Goal: Information Seeking & Learning: Learn about a topic

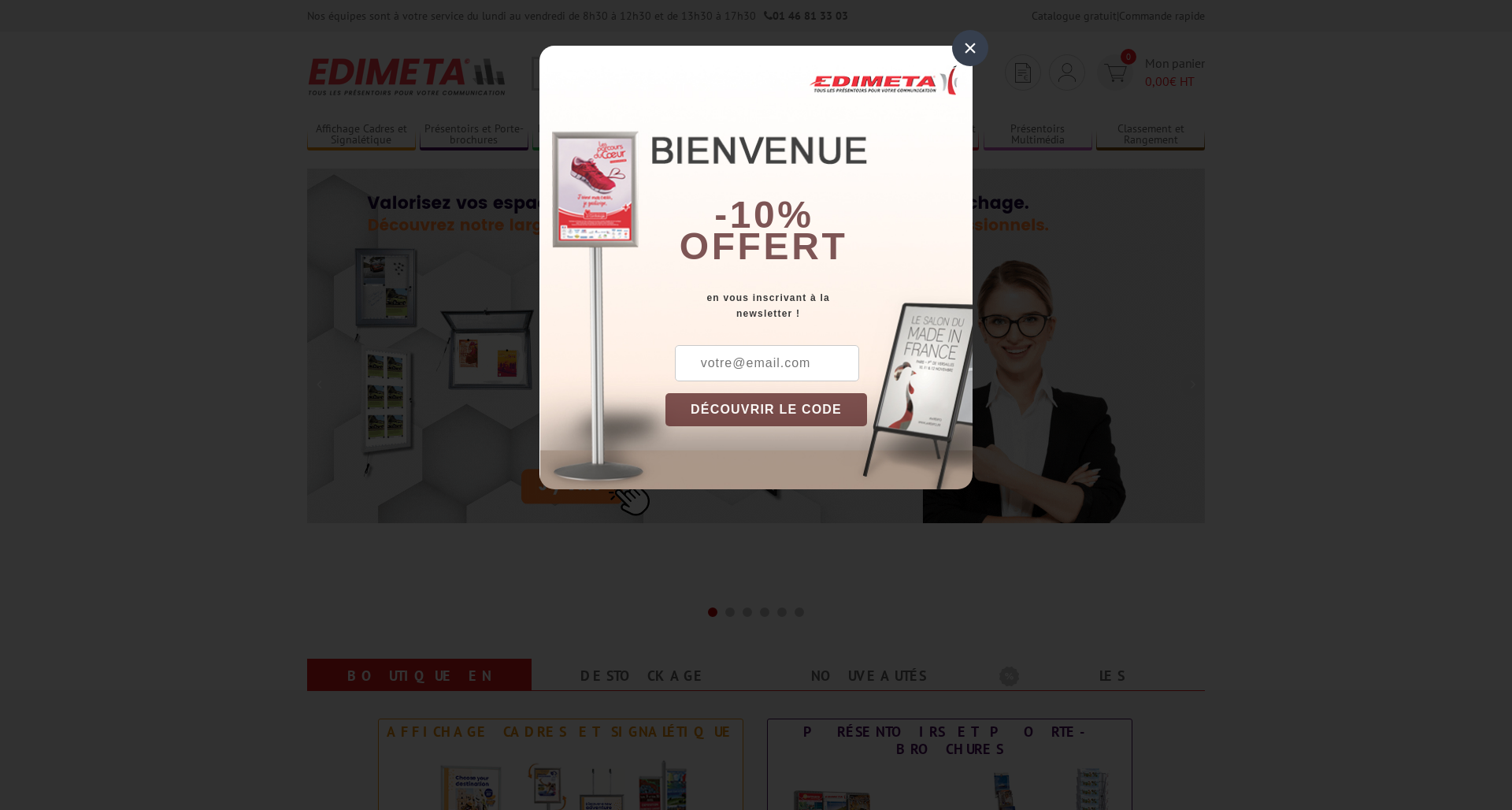
click at [970, 50] on div "×" at bounding box center [970, 48] width 36 height 36
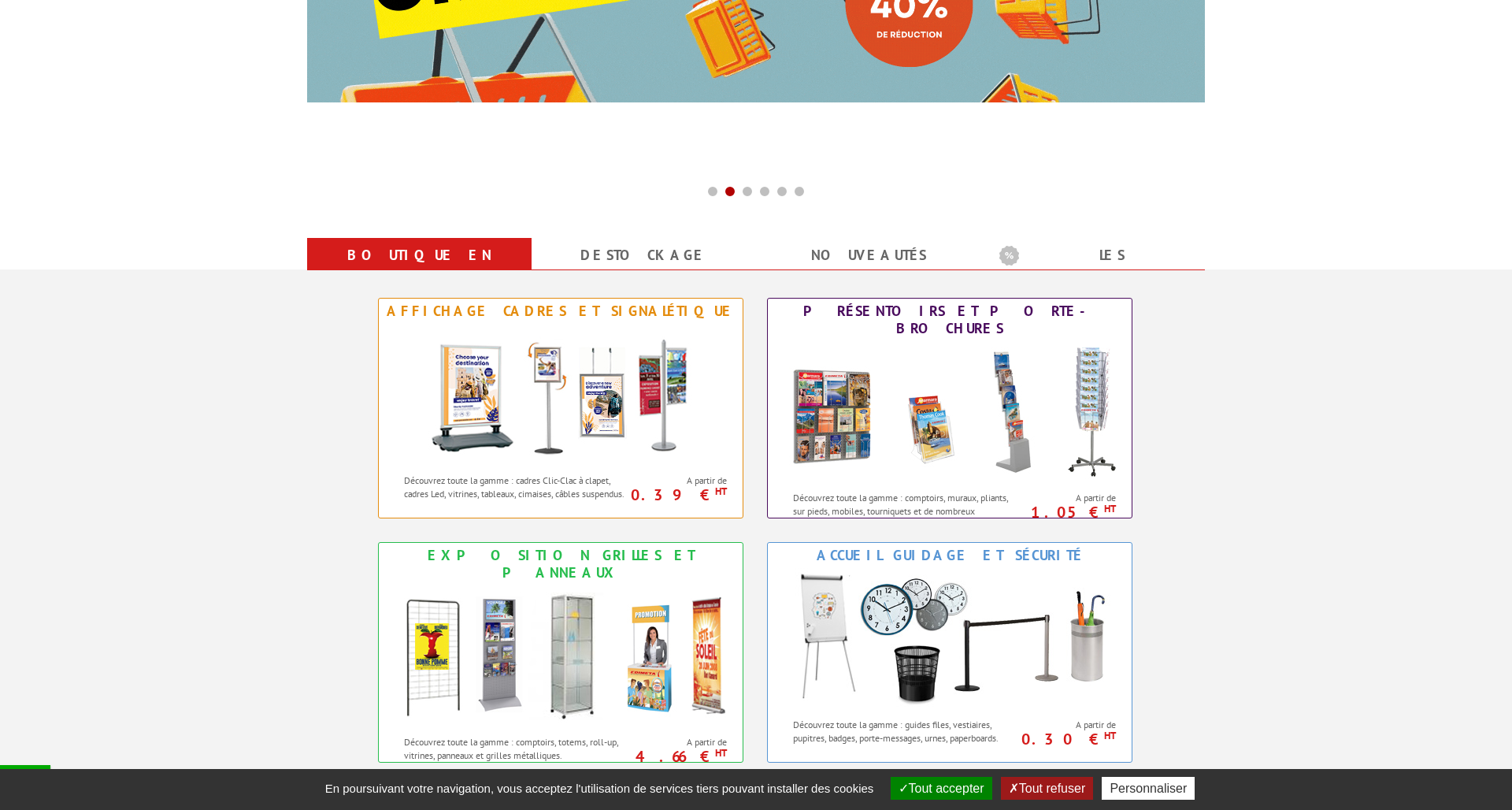
scroll to position [489, 0]
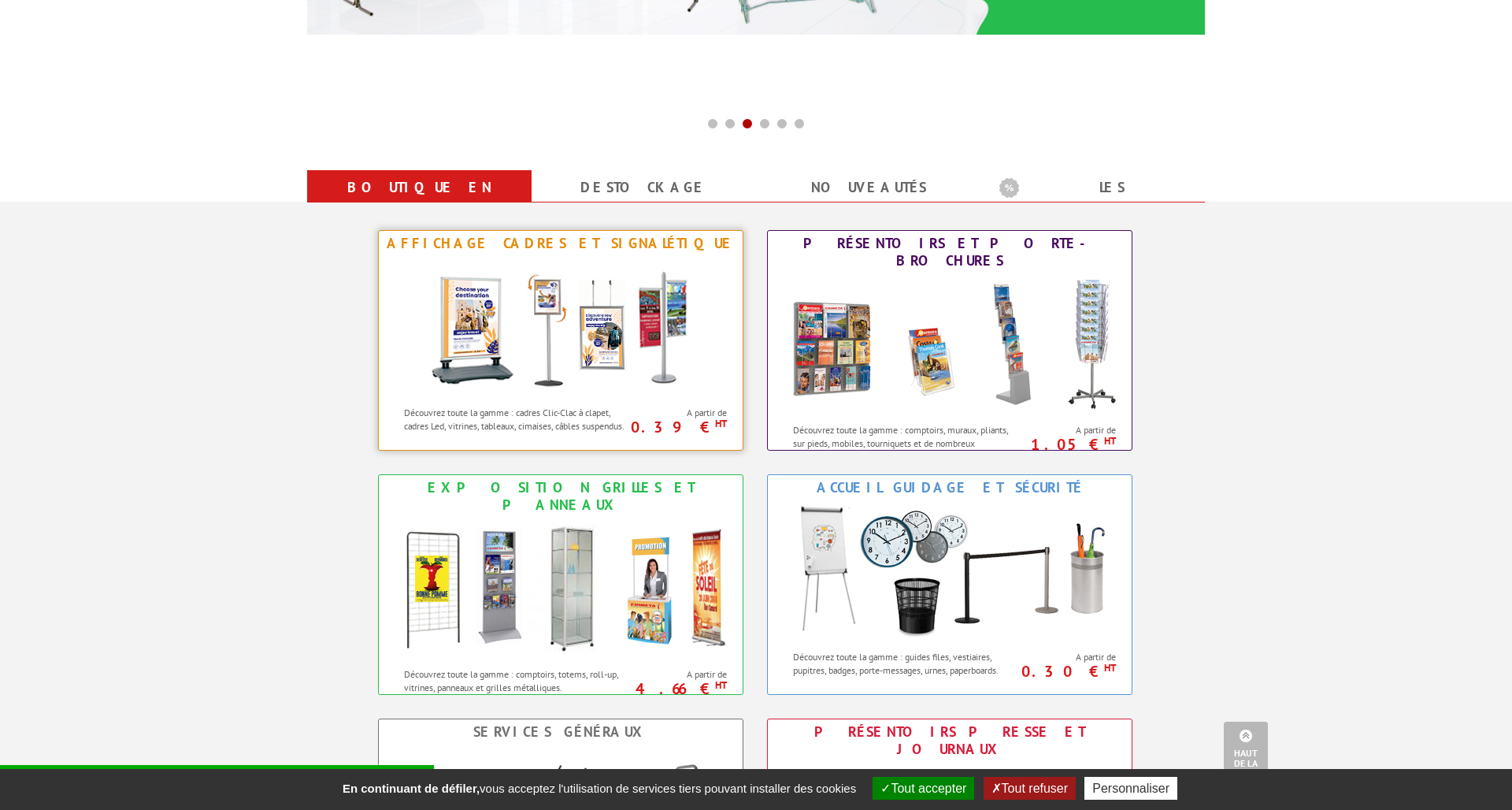
click at [558, 243] on div "Affichage Cadres et Signalétique" at bounding box center [560, 243] width 356 height 17
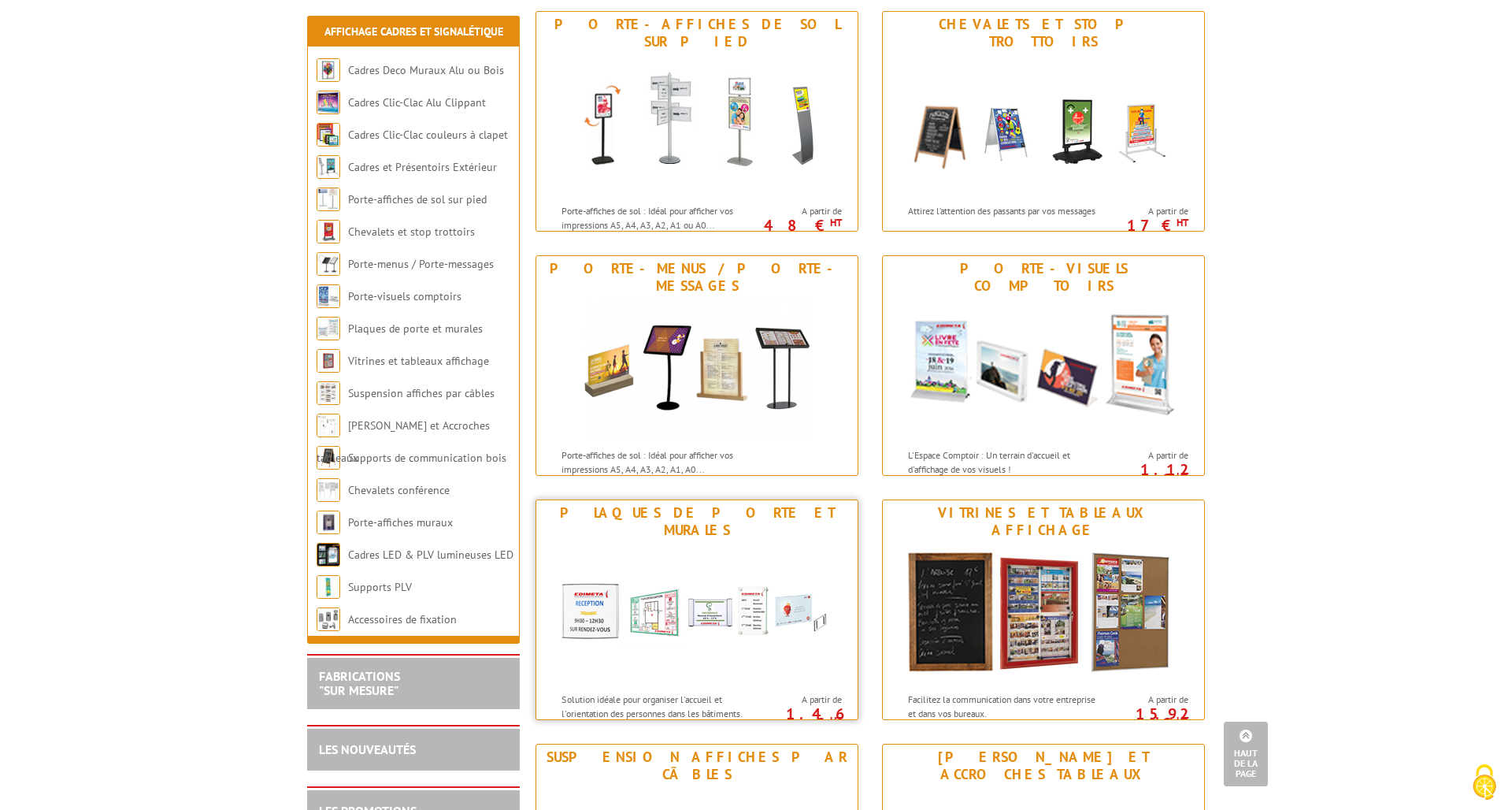
scroll to position [1085, 0]
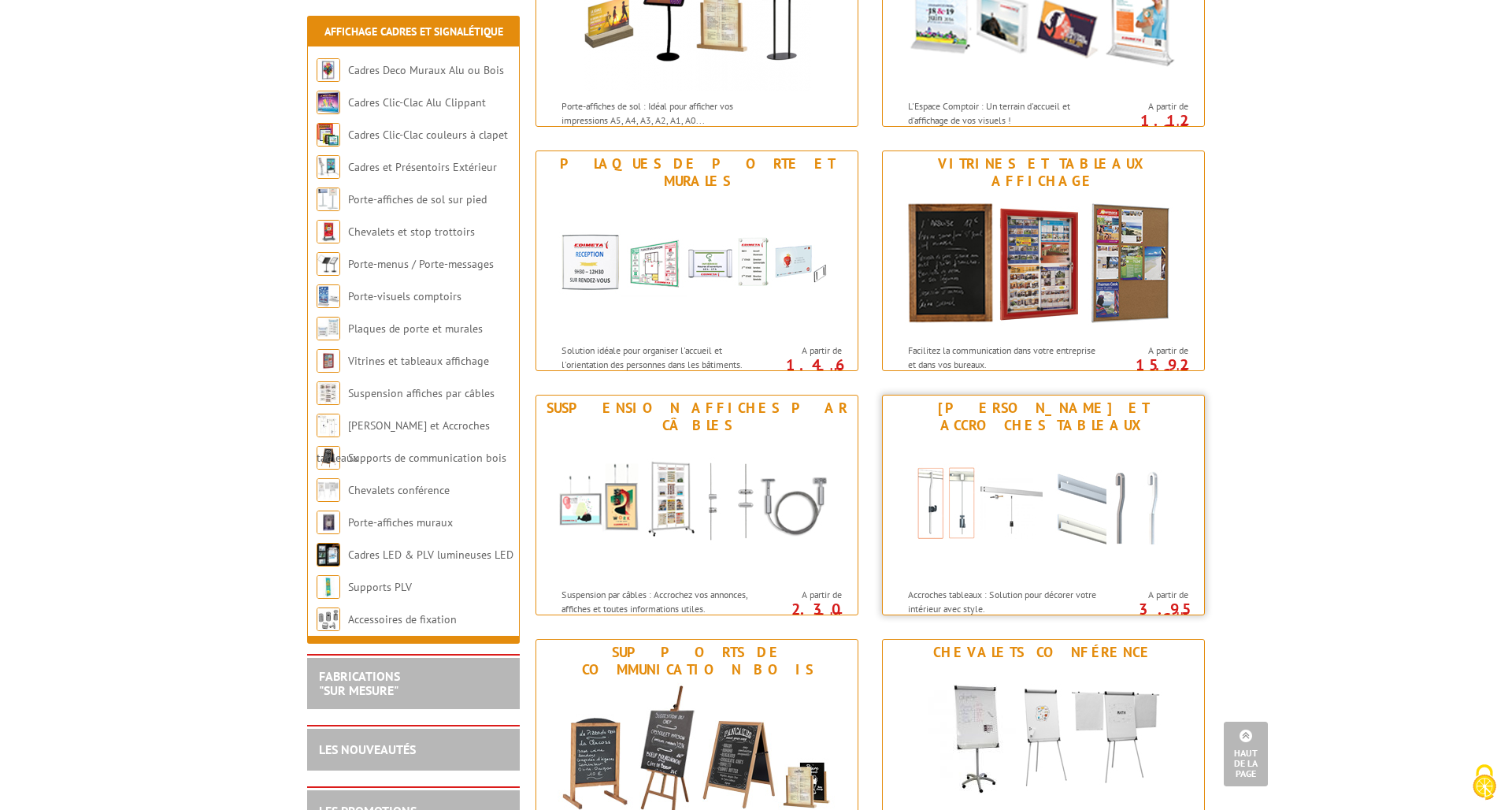
click at [1019, 408] on div "Cimaises et Accroches tableaux" at bounding box center [1044, 417] width 314 height 35
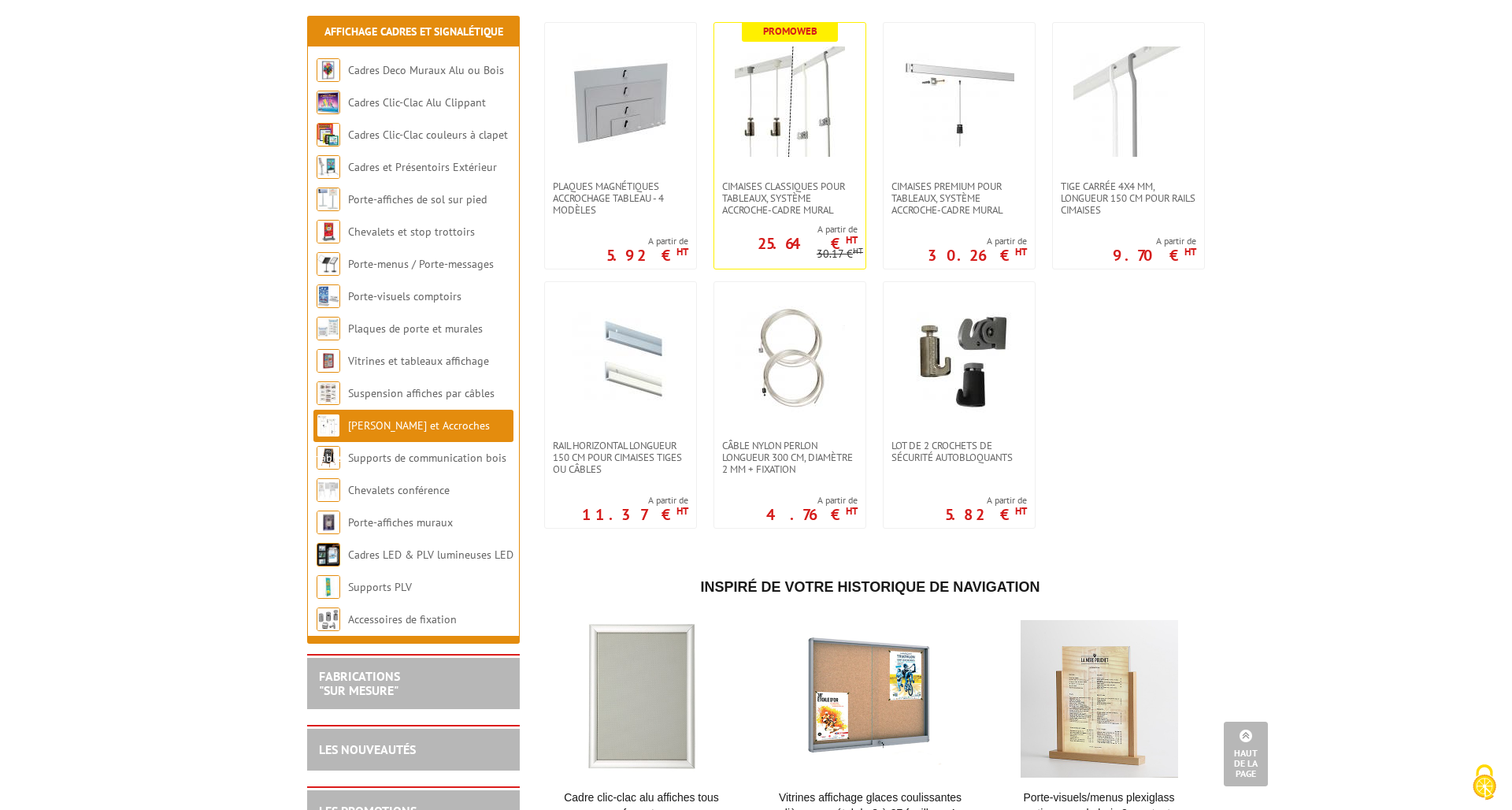
scroll to position [629, 0]
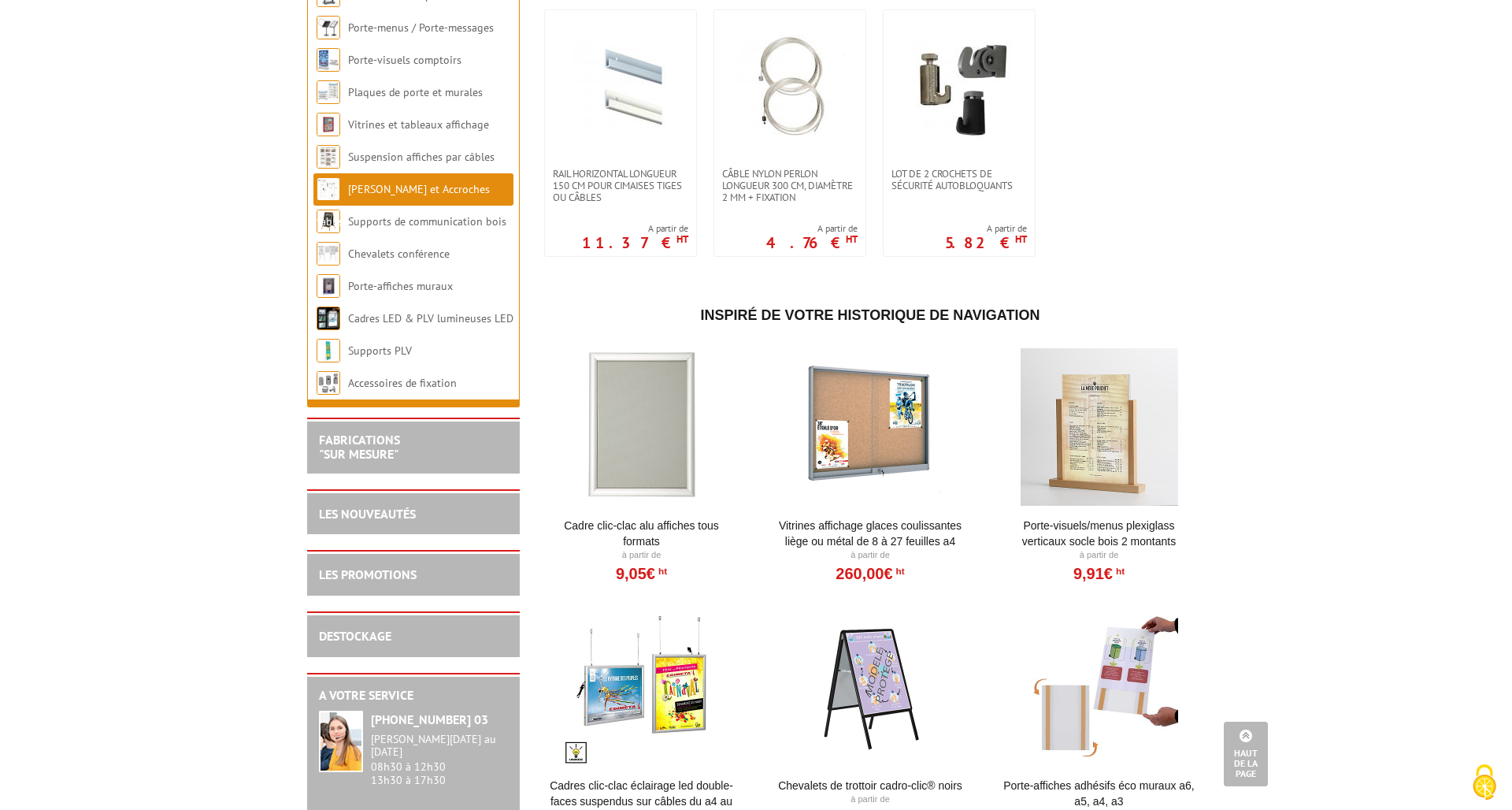
click at [669, 517] on link "Cadre Clic-Clac Alu affiches tous formats" at bounding box center [641, 533] width 194 height 31
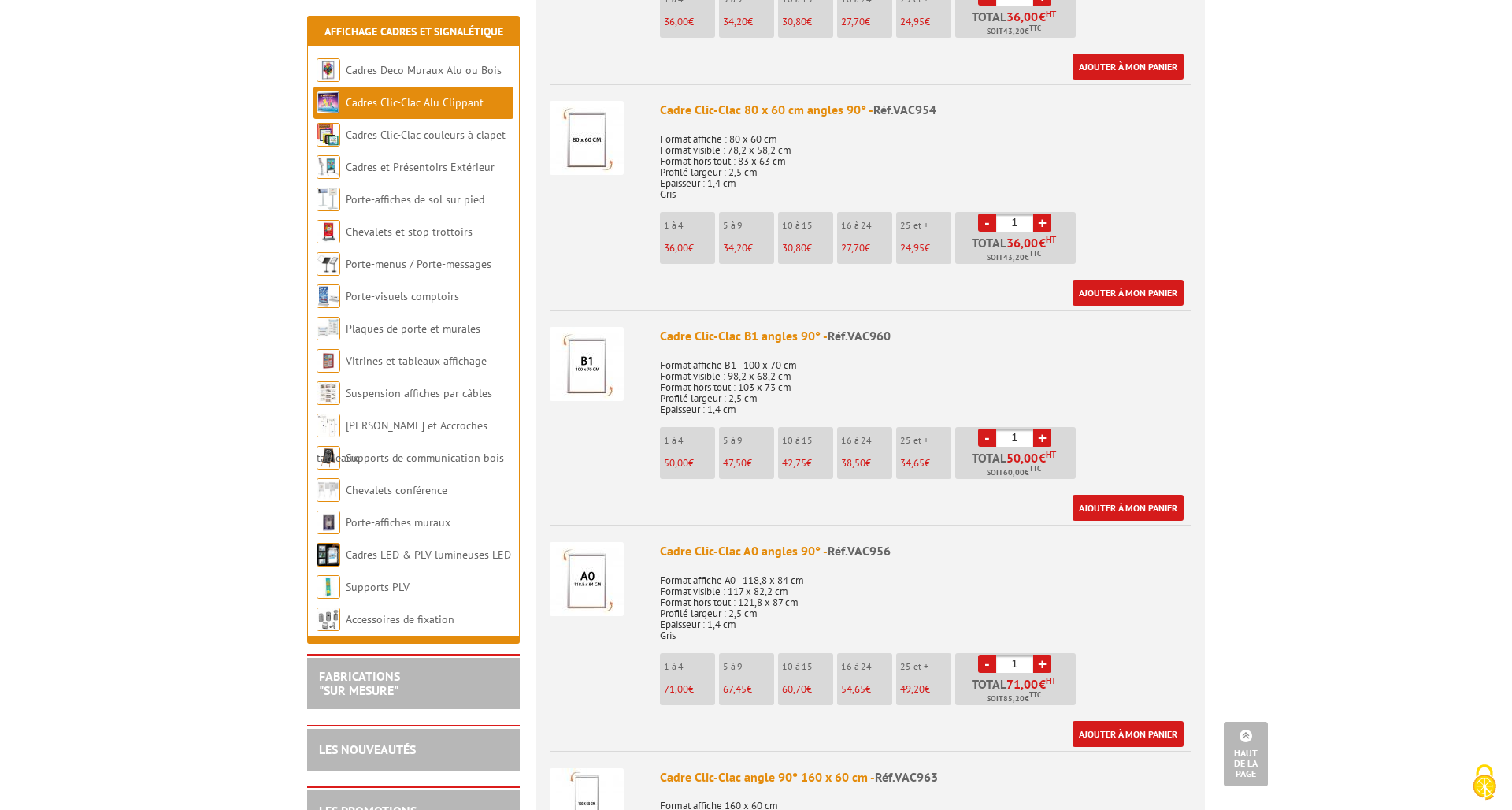
scroll to position [1988, 0]
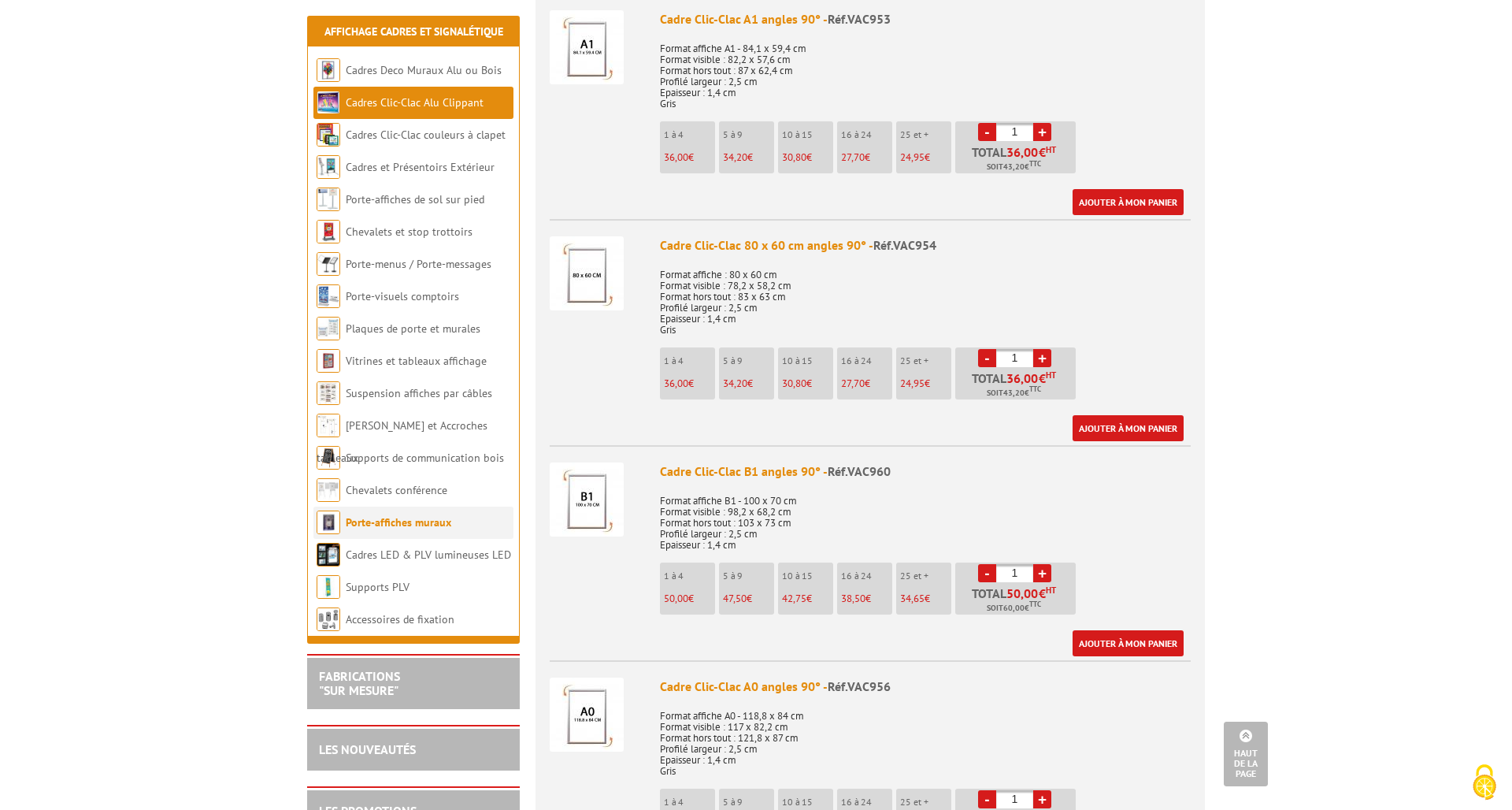
click at [429, 526] on link "Porte-affiches muraux" at bounding box center [398, 522] width 106 height 14
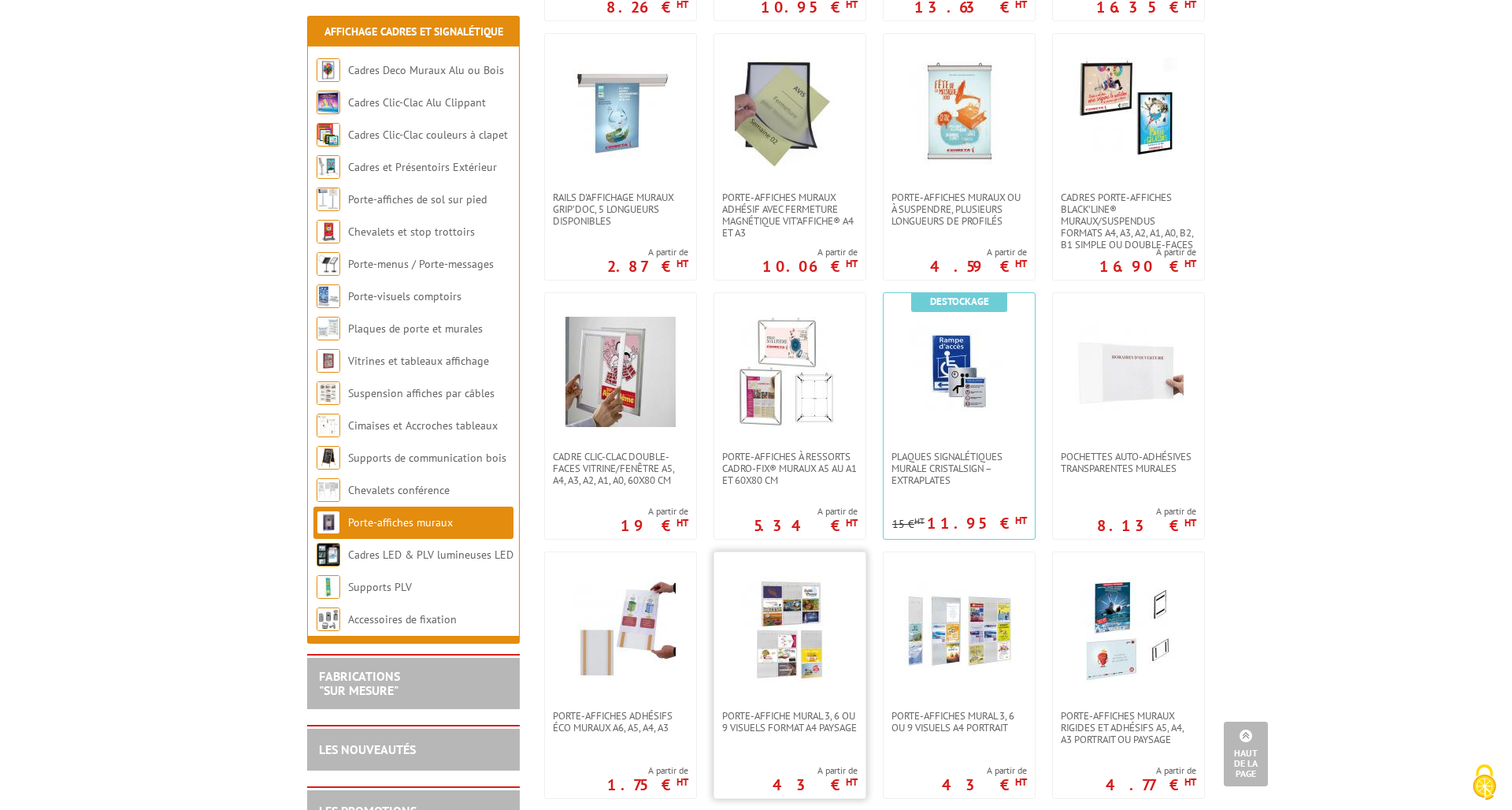
scroll to position [687, 0]
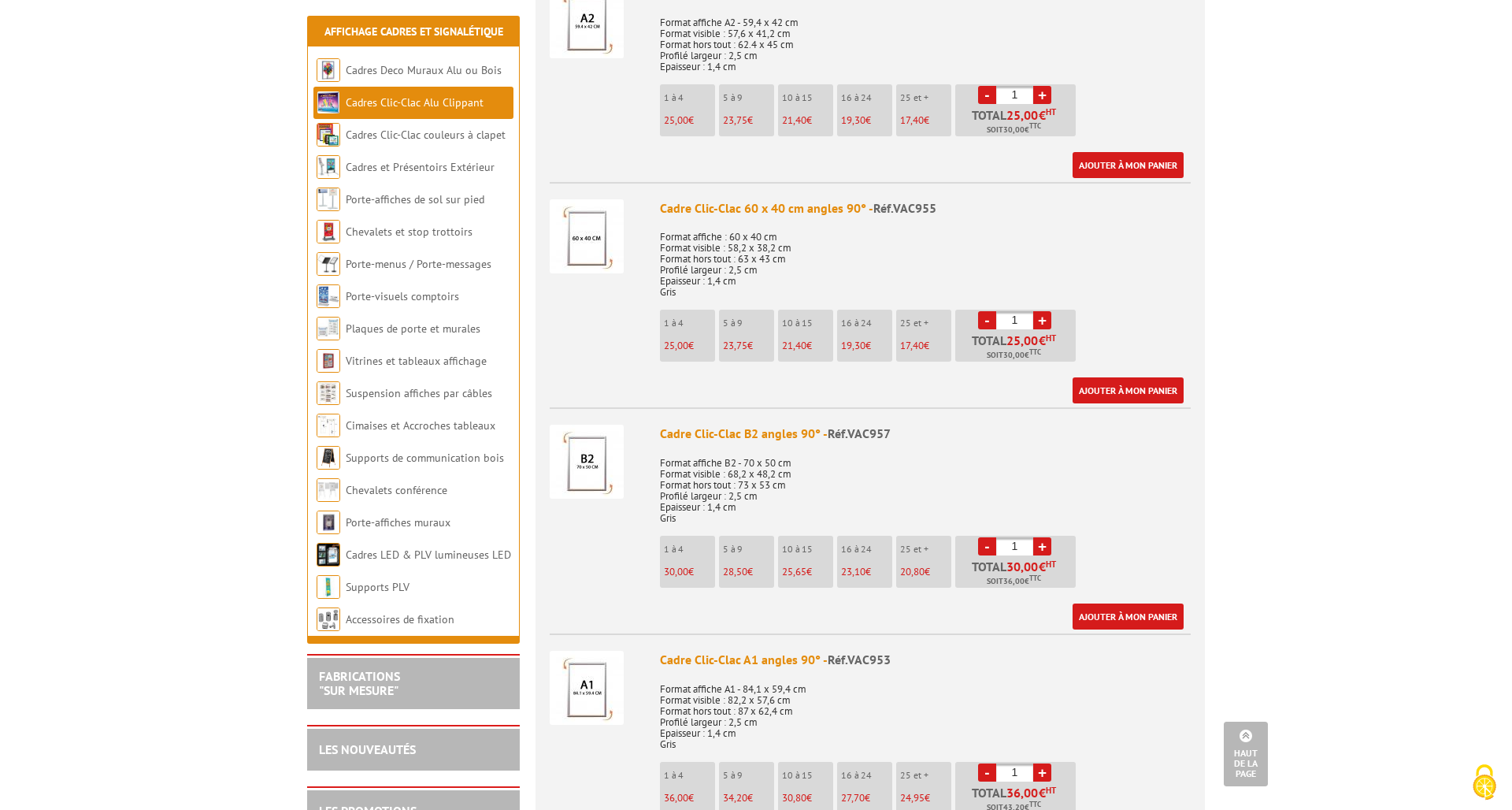
scroll to position [1309, 0]
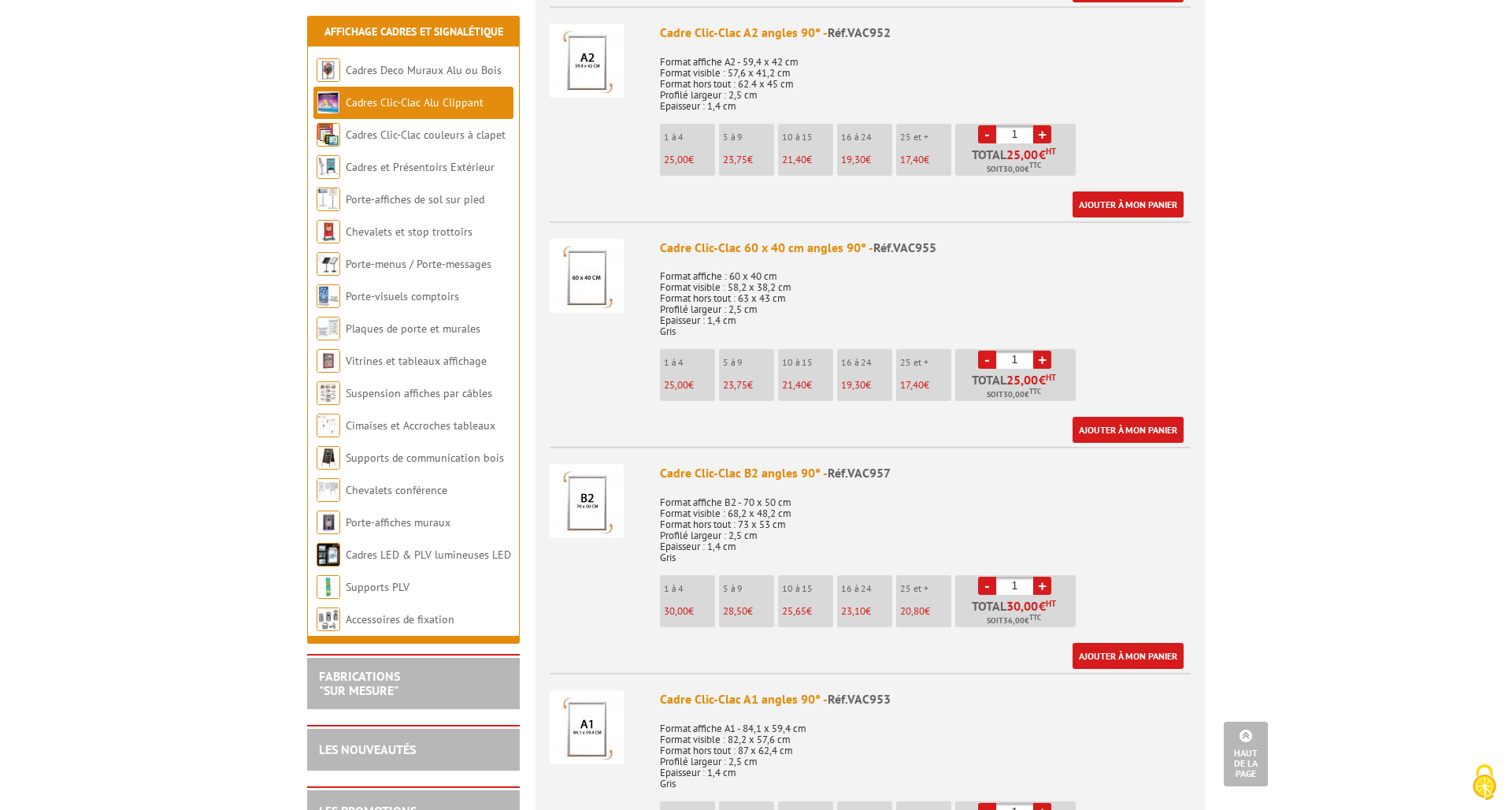
click at [593, 271] on img at bounding box center [586, 275] width 74 height 74
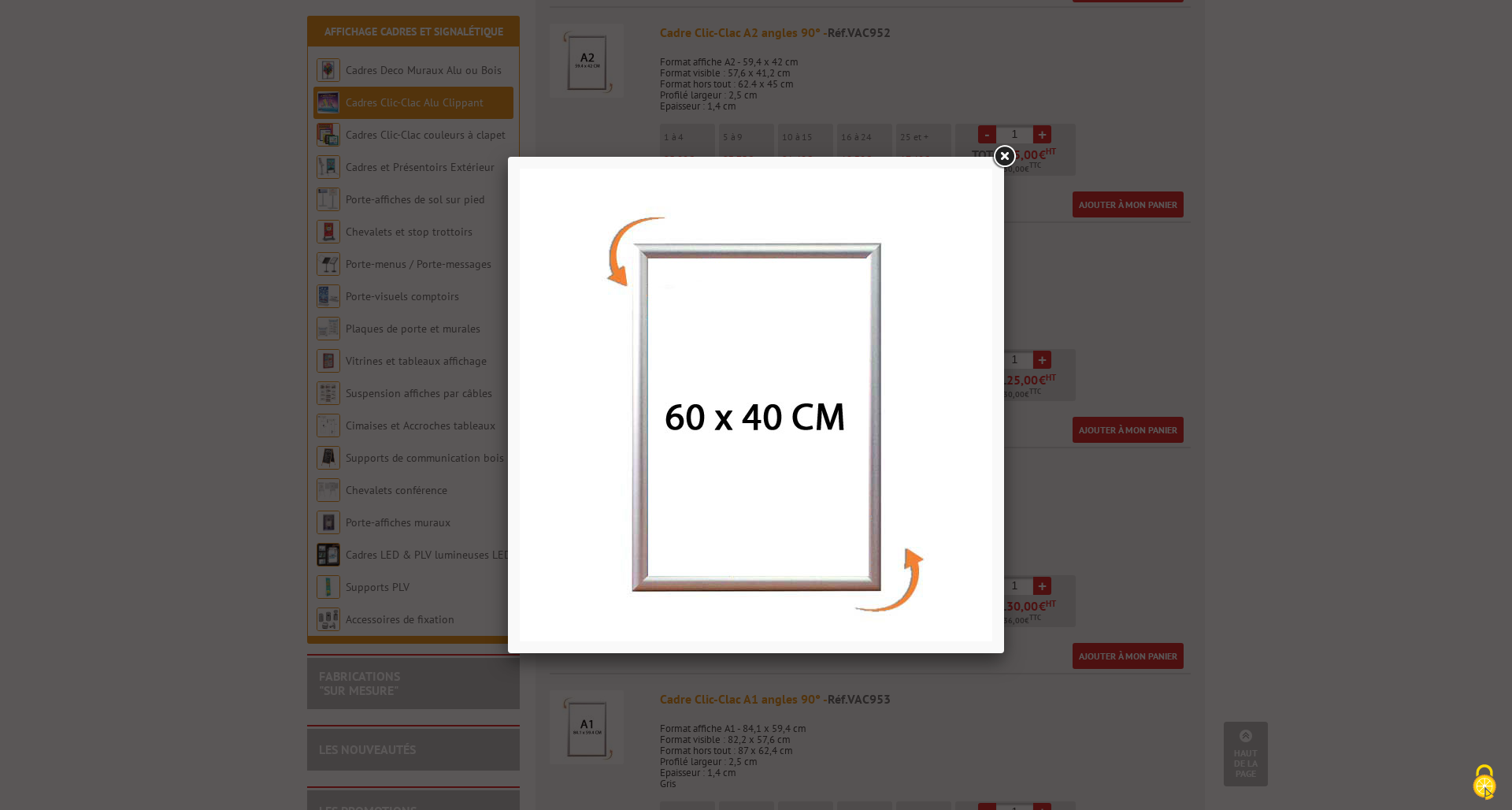
click at [1005, 160] on link at bounding box center [1004, 156] width 29 height 29
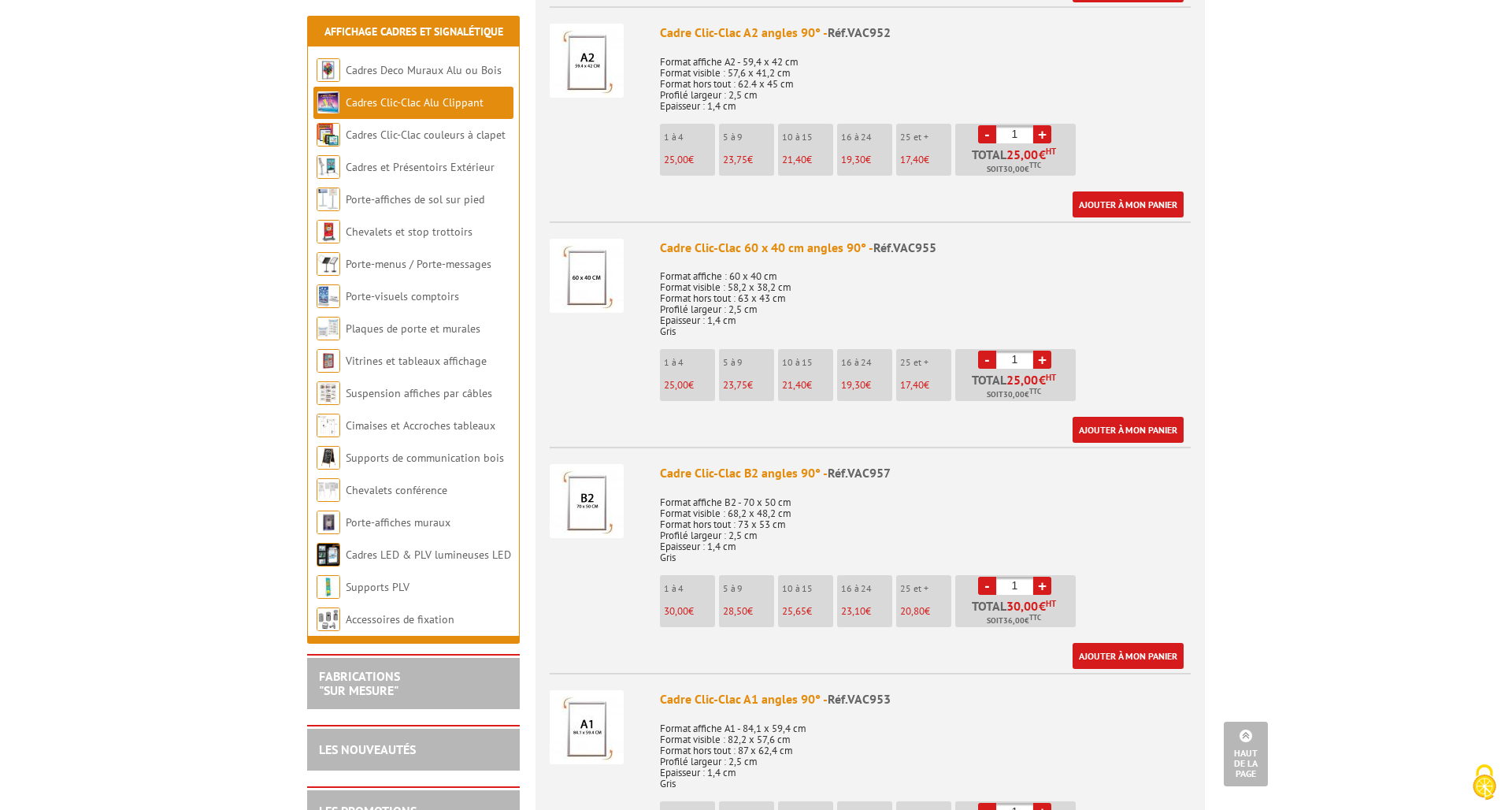
click at [588, 288] on img at bounding box center [586, 275] width 74 height 74
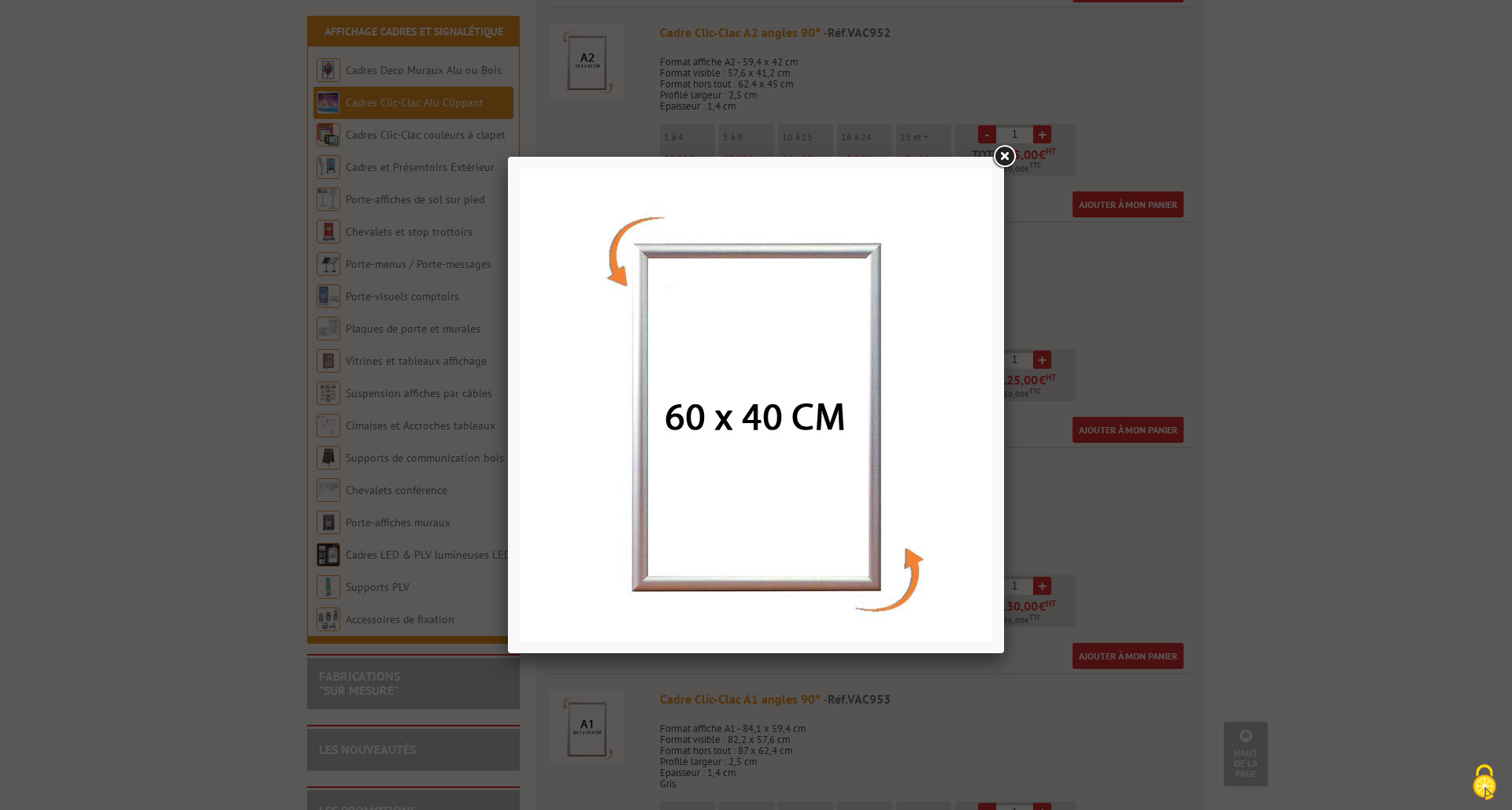
click at [756, 376] on img at bounding box center [756, 405] width 473 height 473
click at [1008, 161] on link at bounding box center [1004, 156] width 29 height 29
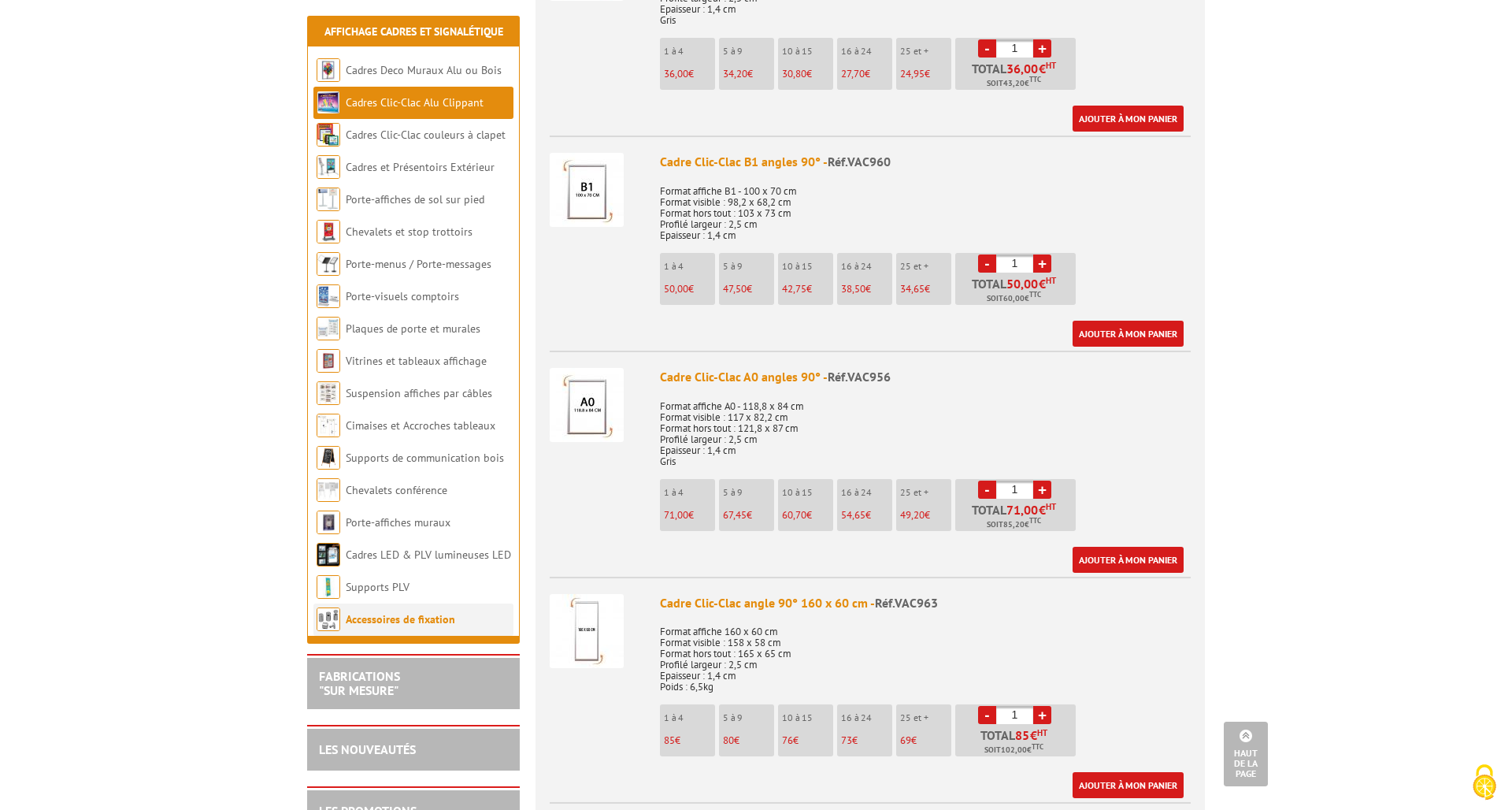
scroll to position [2418, 0]
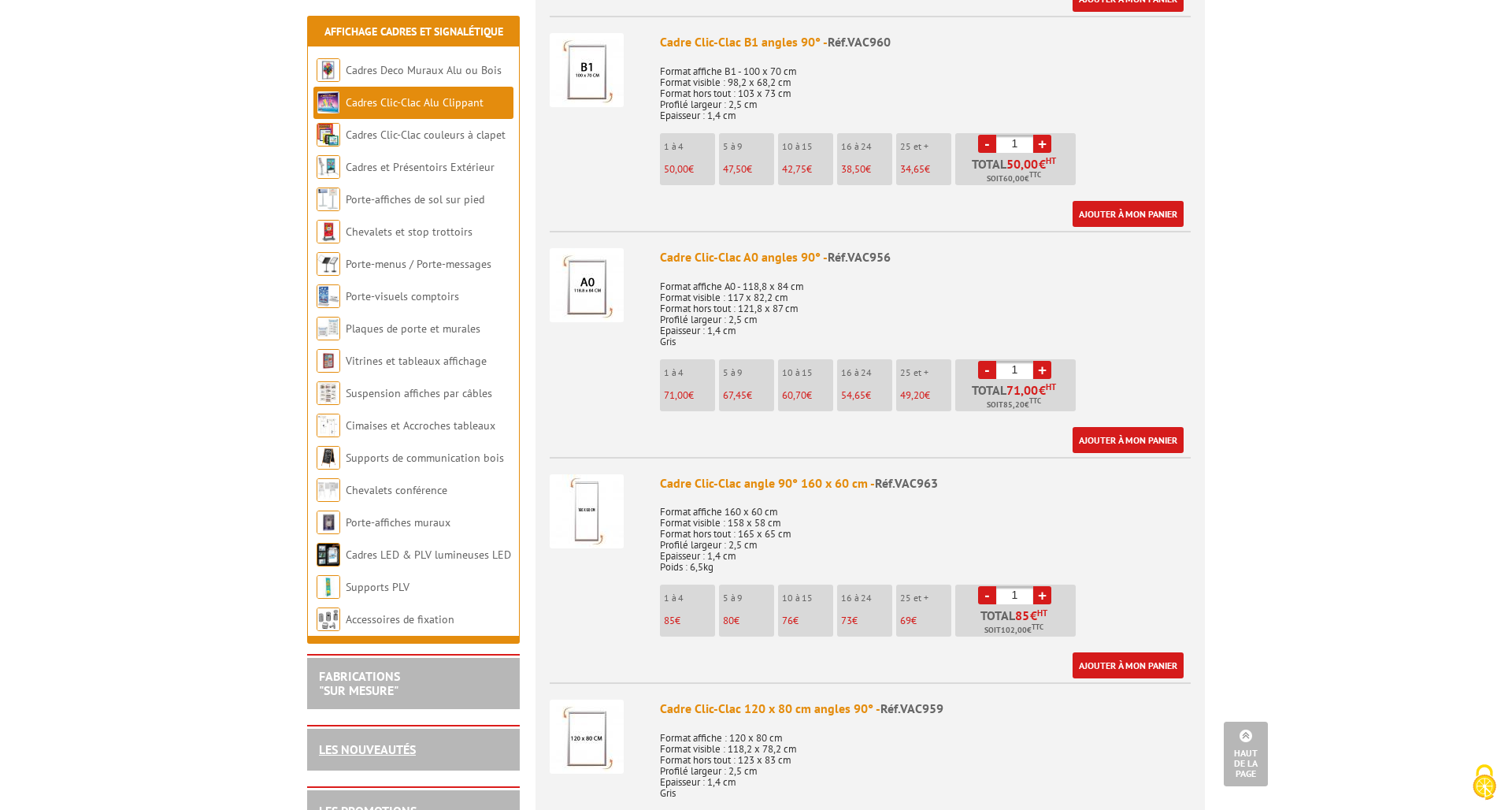
click at [394, 748] on link "LES NOUVEAUTÉS" at bounding box center [367, 748] width 97 height 16
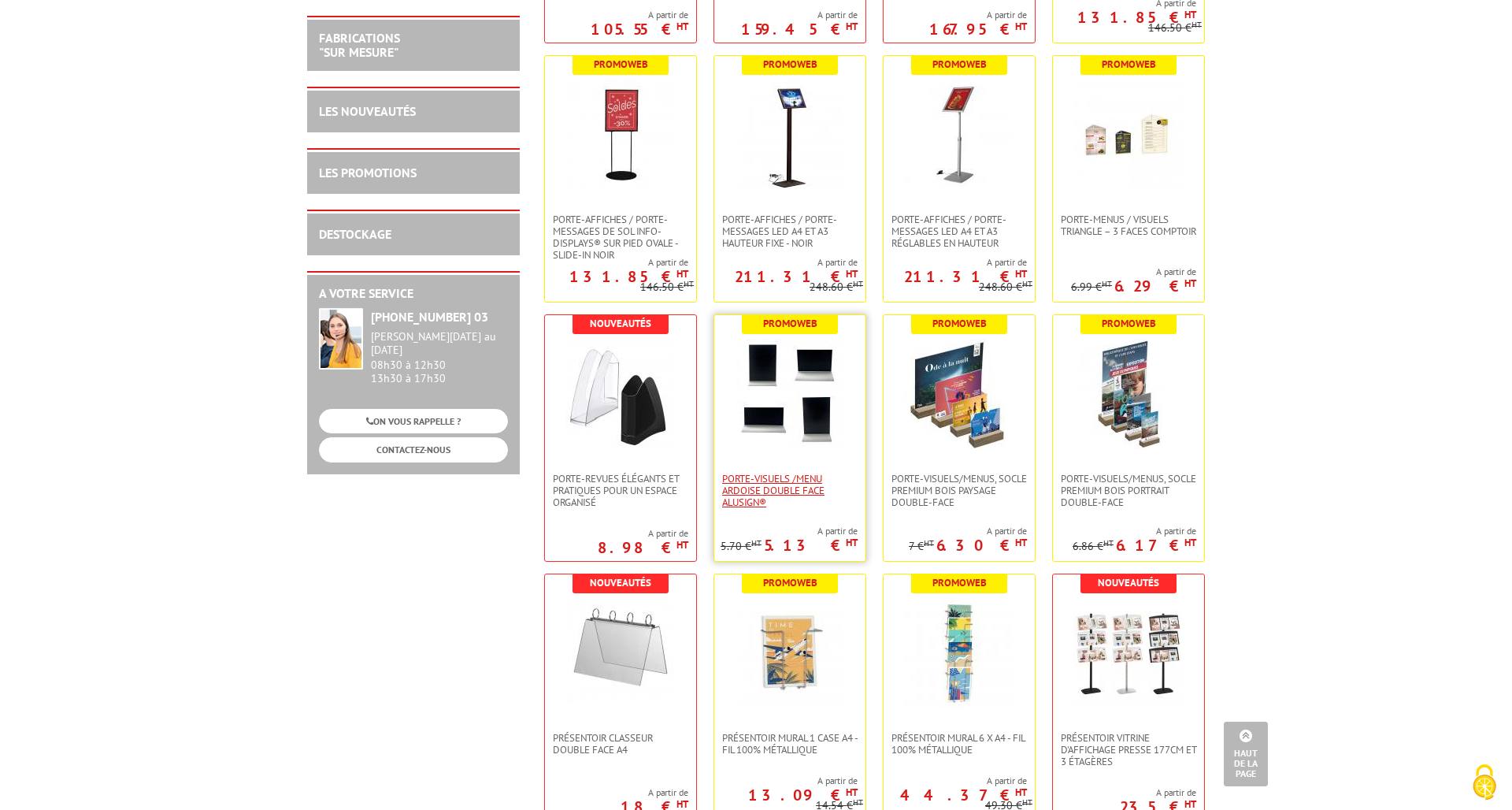
scroll to position [1687, 0]
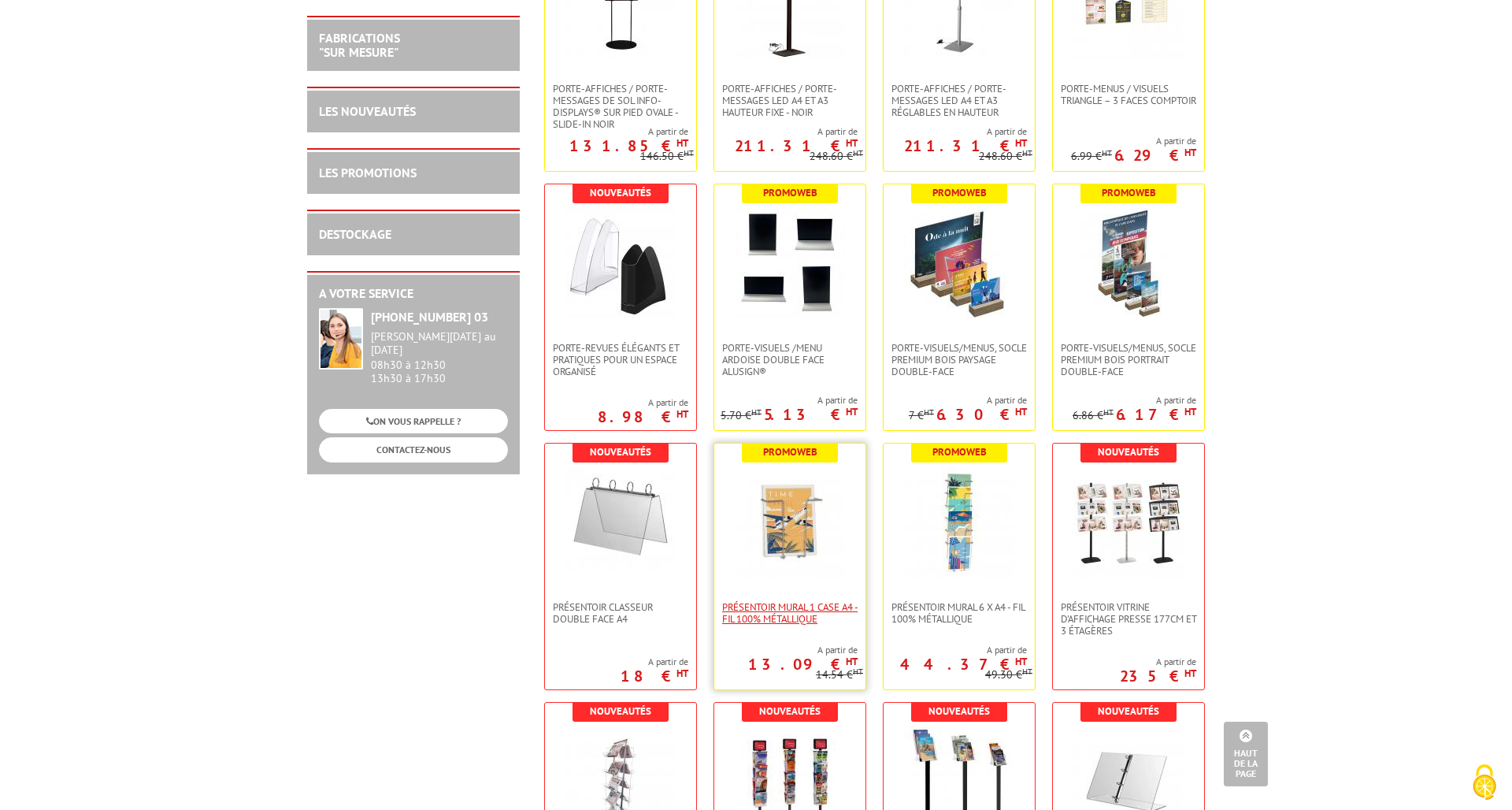
click at [770, 601] on span "Présentoir mural 1 case A4 - Fil 100% métallique" at bounding box center [790, 613] width 135 height 24
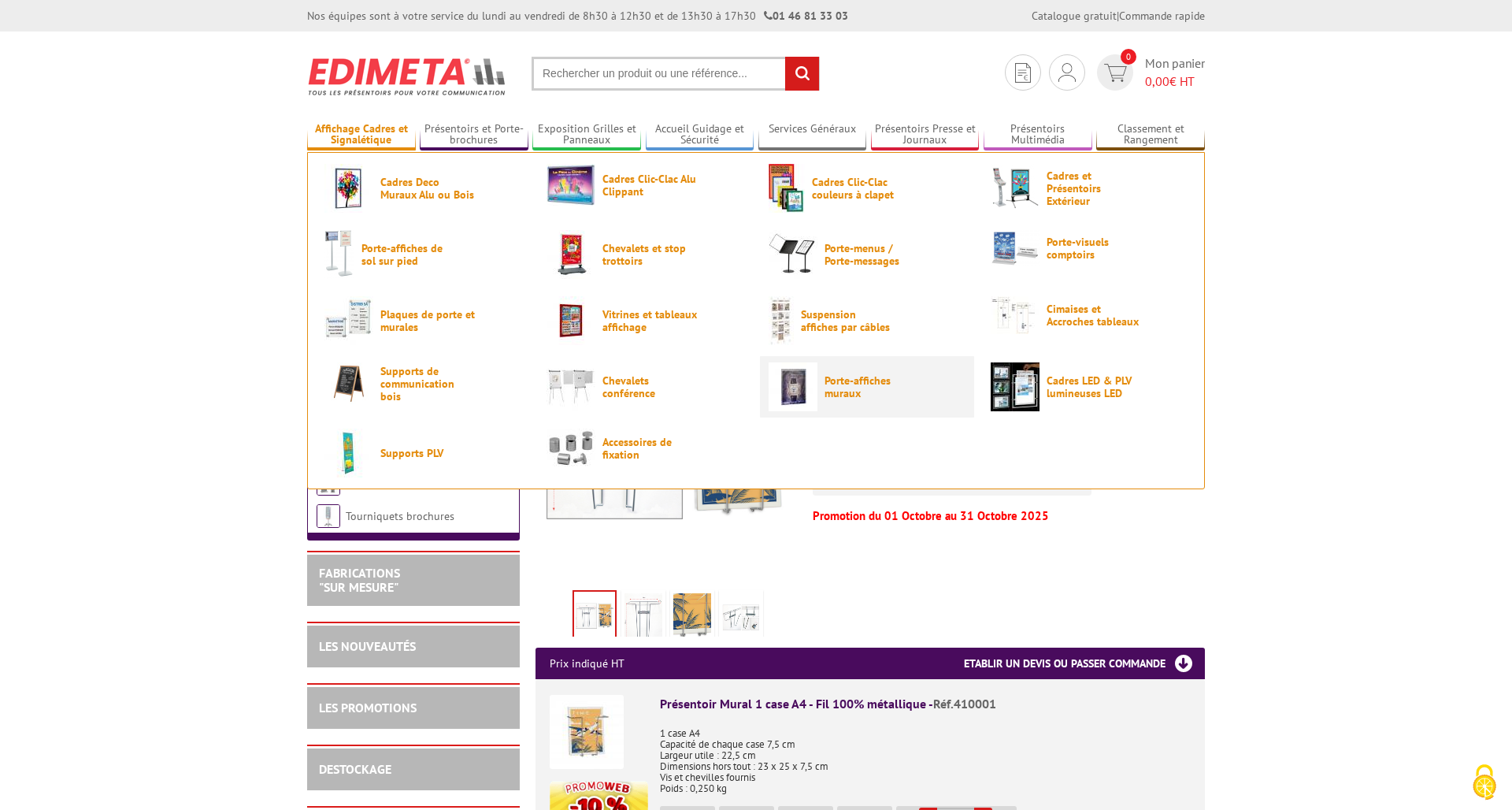
click at [844, 392] on span "Porte-affiches muraux" at bounding box center [871, 387] width 95 height 25
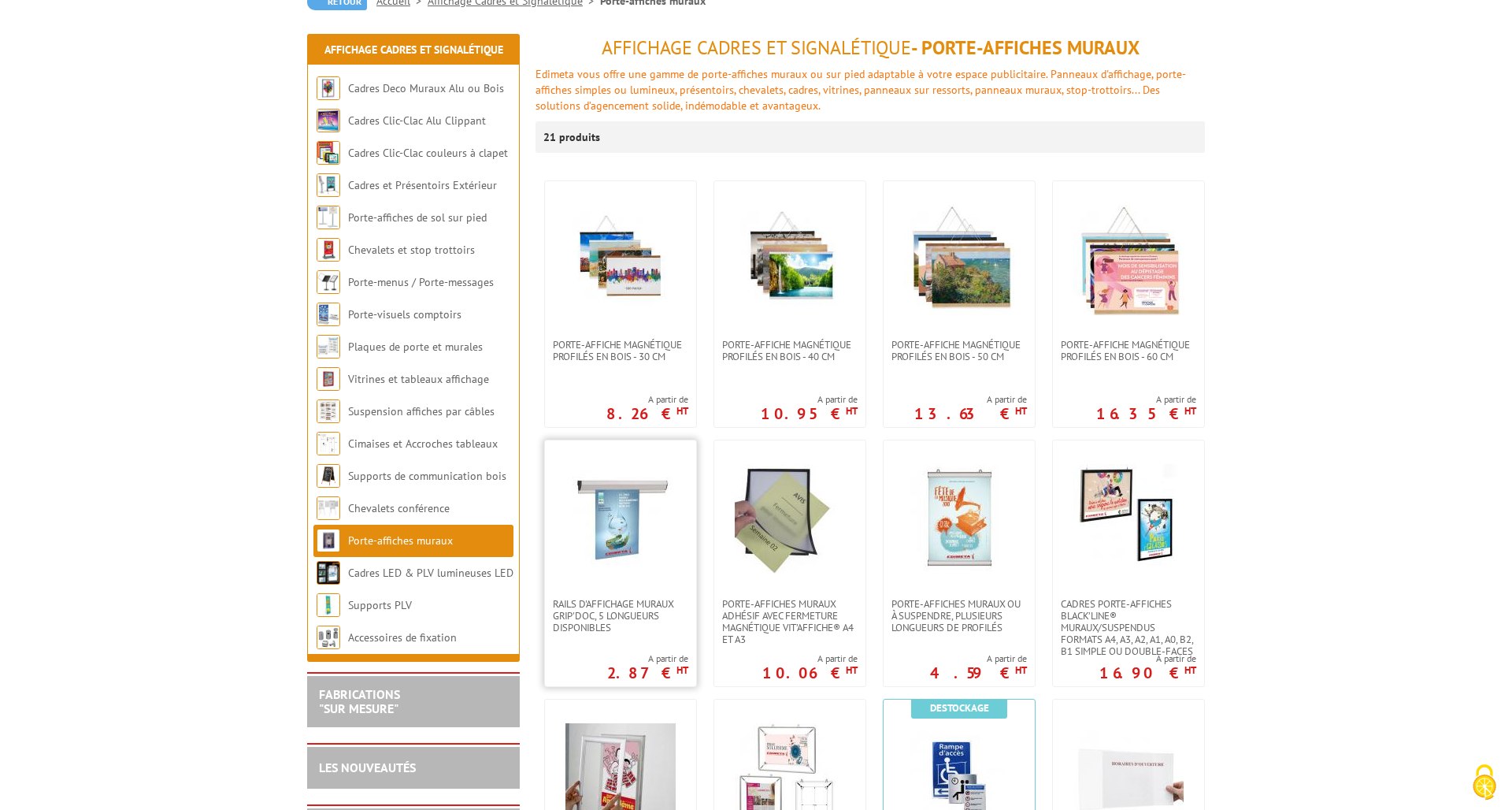
scroll to position [325, 0]
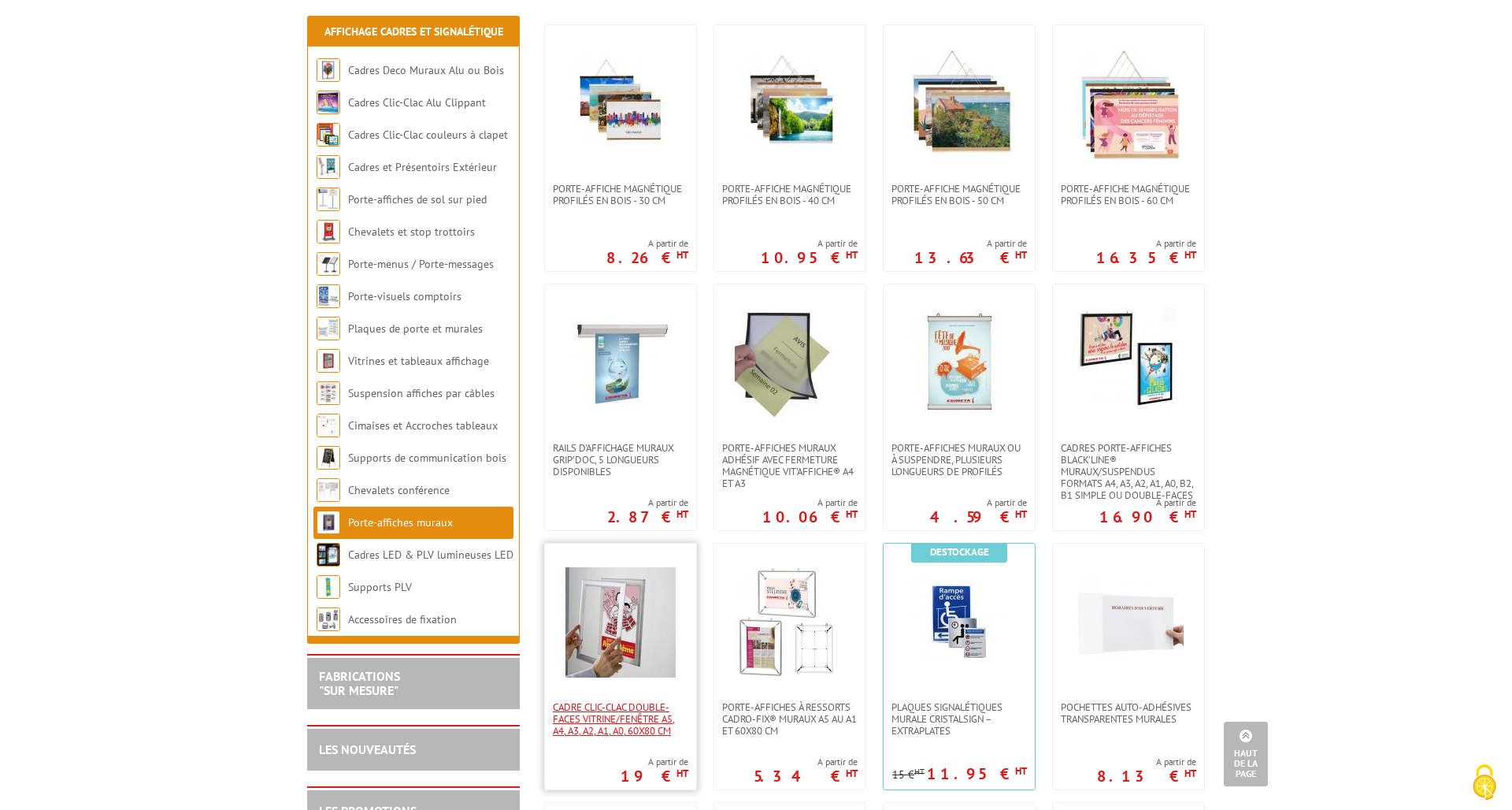
click at [629, 723] on span "Cadre clic-clac double-faces vitrine/fenêtre A5, A4, A3, A2, A1, A0, 60x80 cm" at bounding box center [620, 719] width 135 height 36
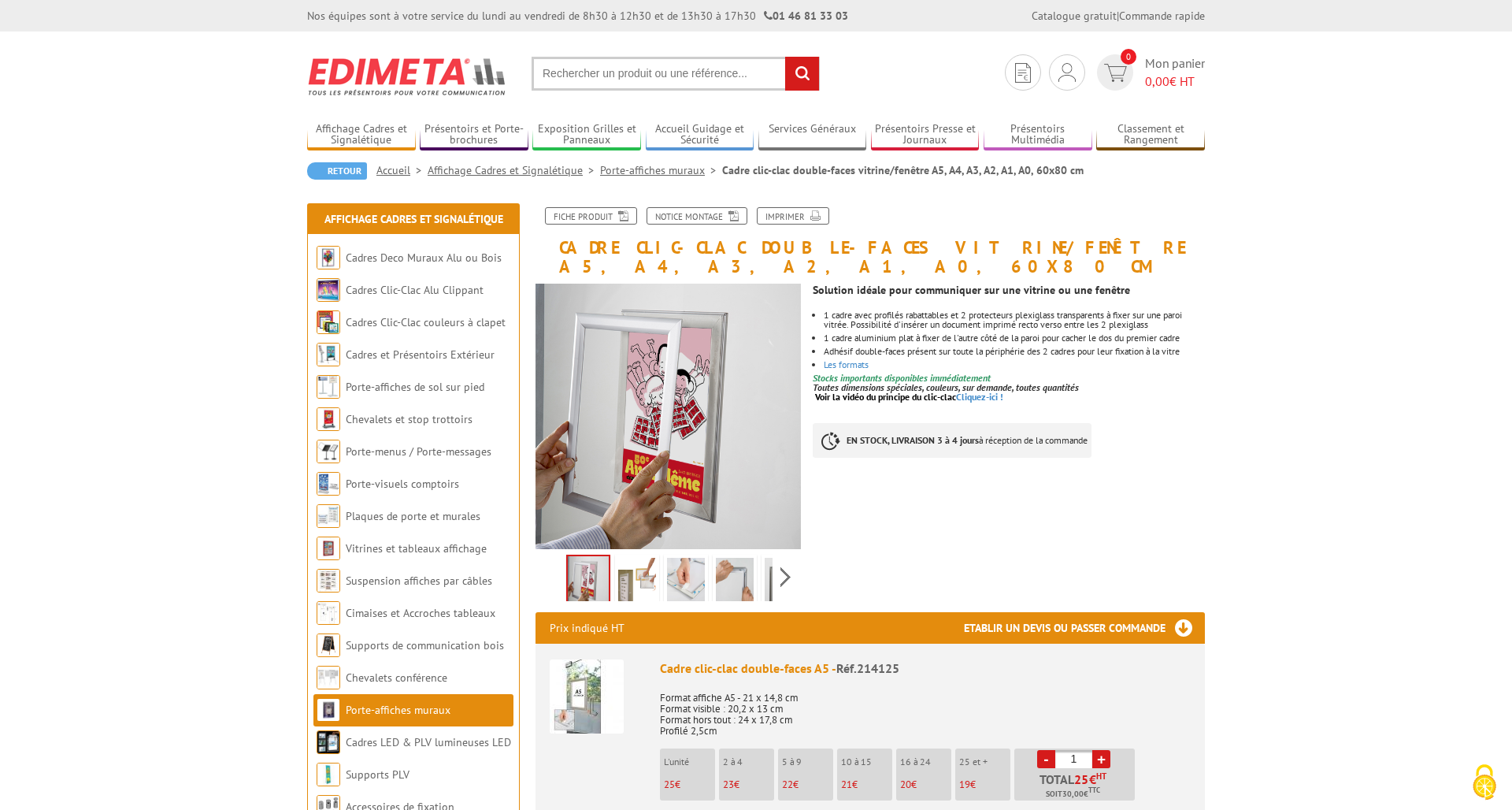
click at [642, 565] on img at bounding box center [637, 582] width 38 height 49
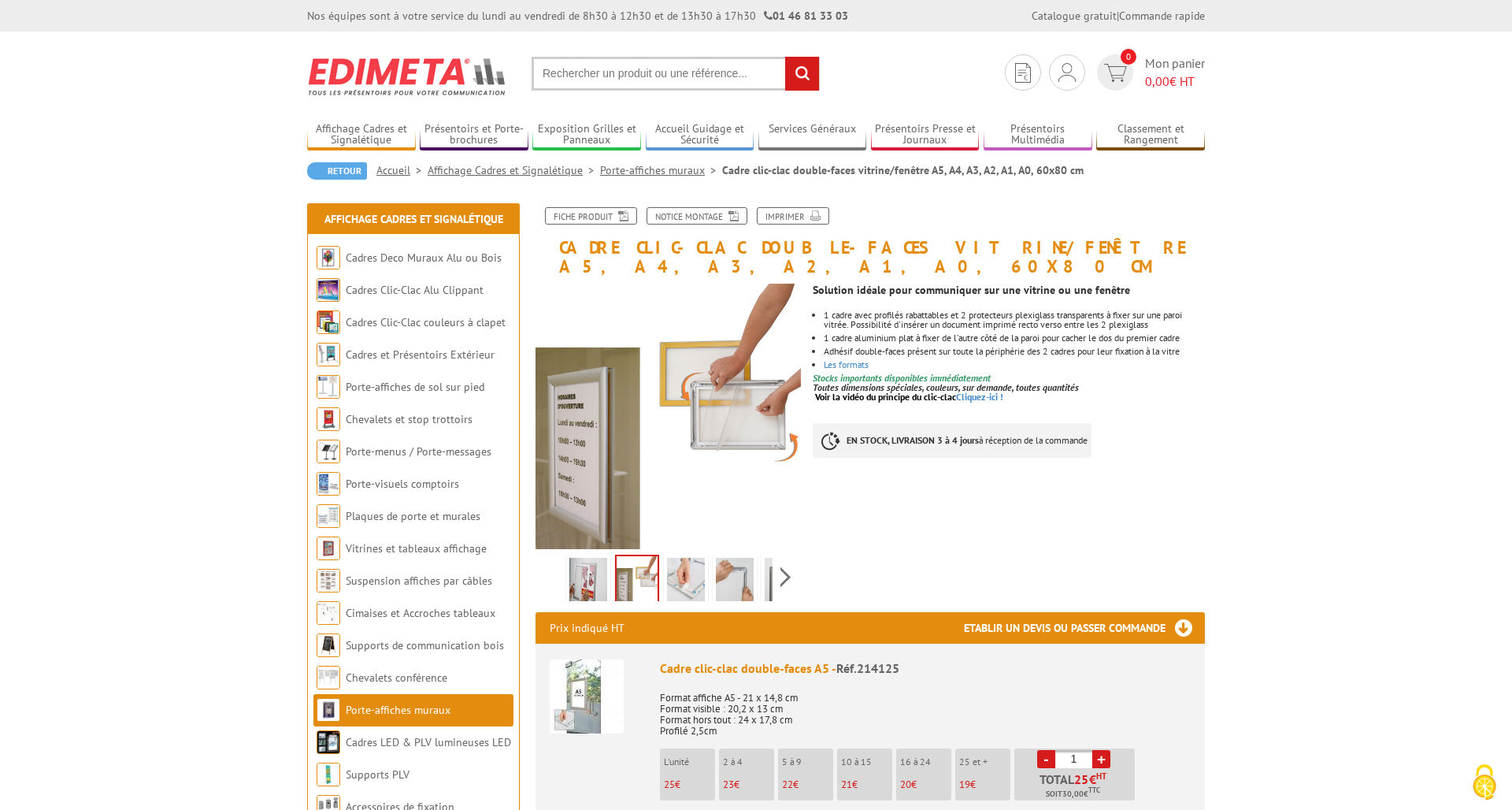
click at [682, 563] on img at bounding box center [686, 582] width 38 height 49
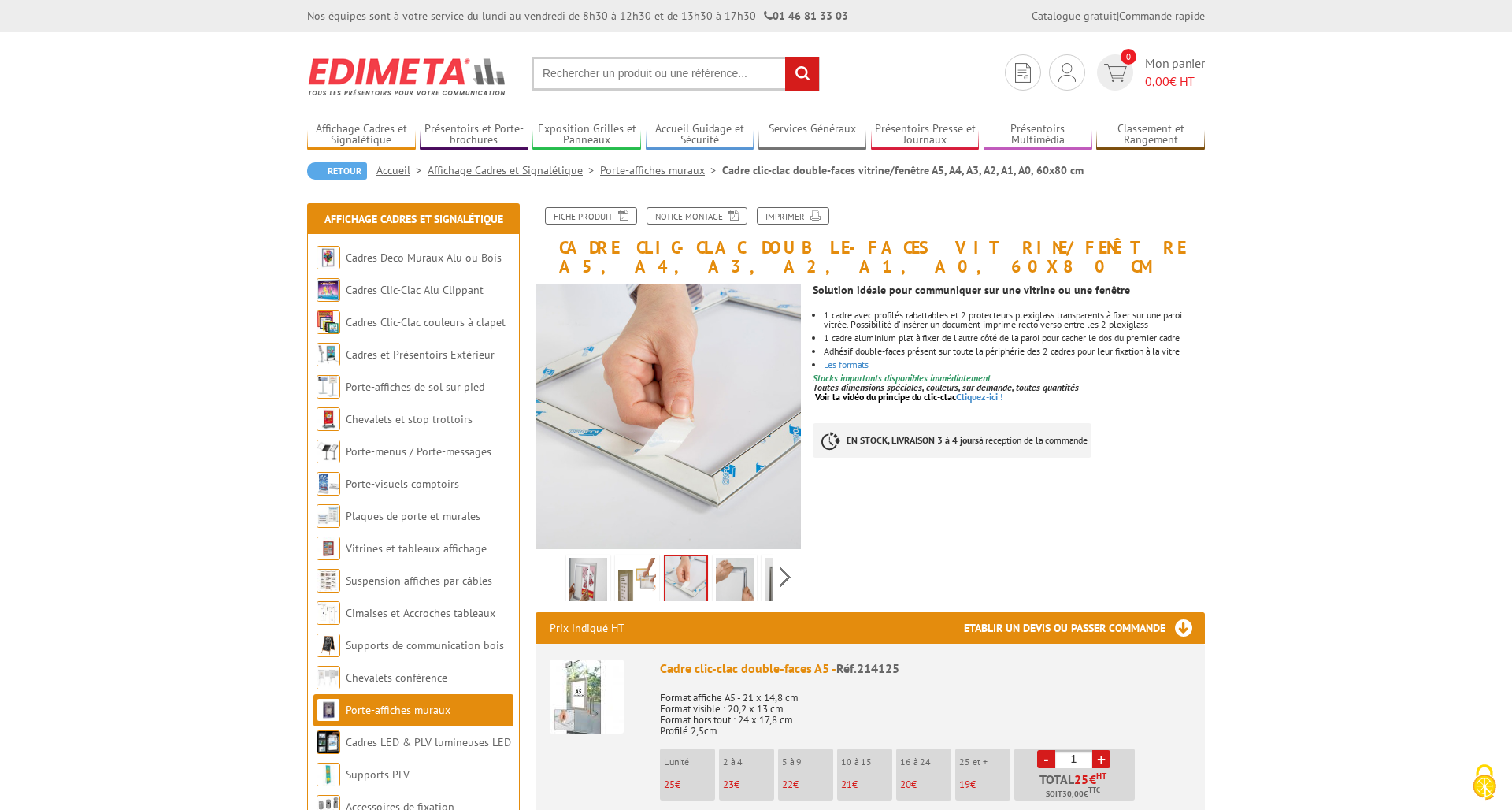
click at [751, 571] on img at bounding box center [734, 582] width 38 height 49
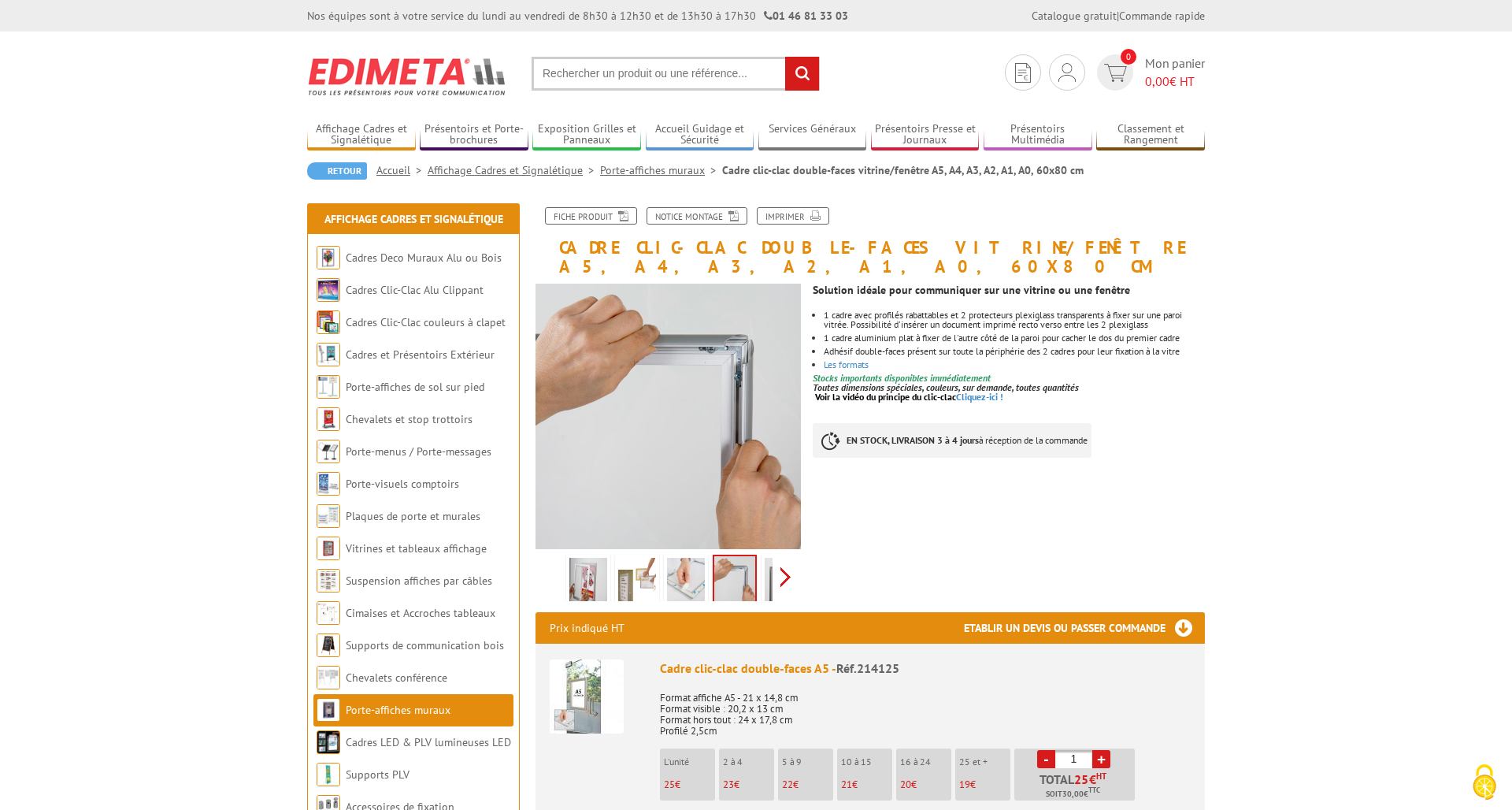
click at [786, 561] on div "Previous Next" at bounding box center [668, 577] width 265 height 55
click at [751, 564] on img at bounding box center [748, 582] width 38 height 49
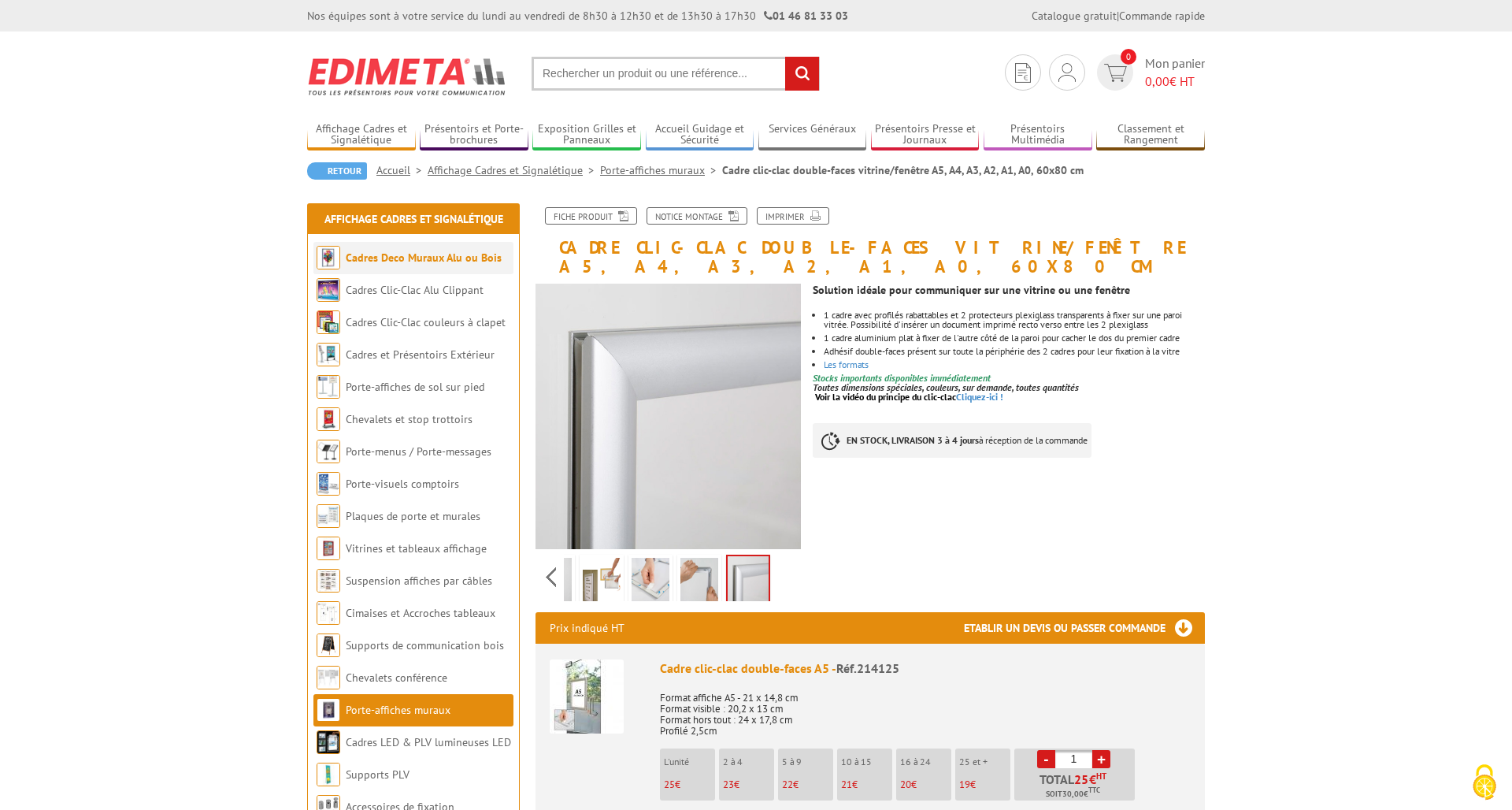
click at [376, 260] on link "Cadres Deco Muraux Alu ou Bois" at bounding box center [423, 257] width 156 height 14
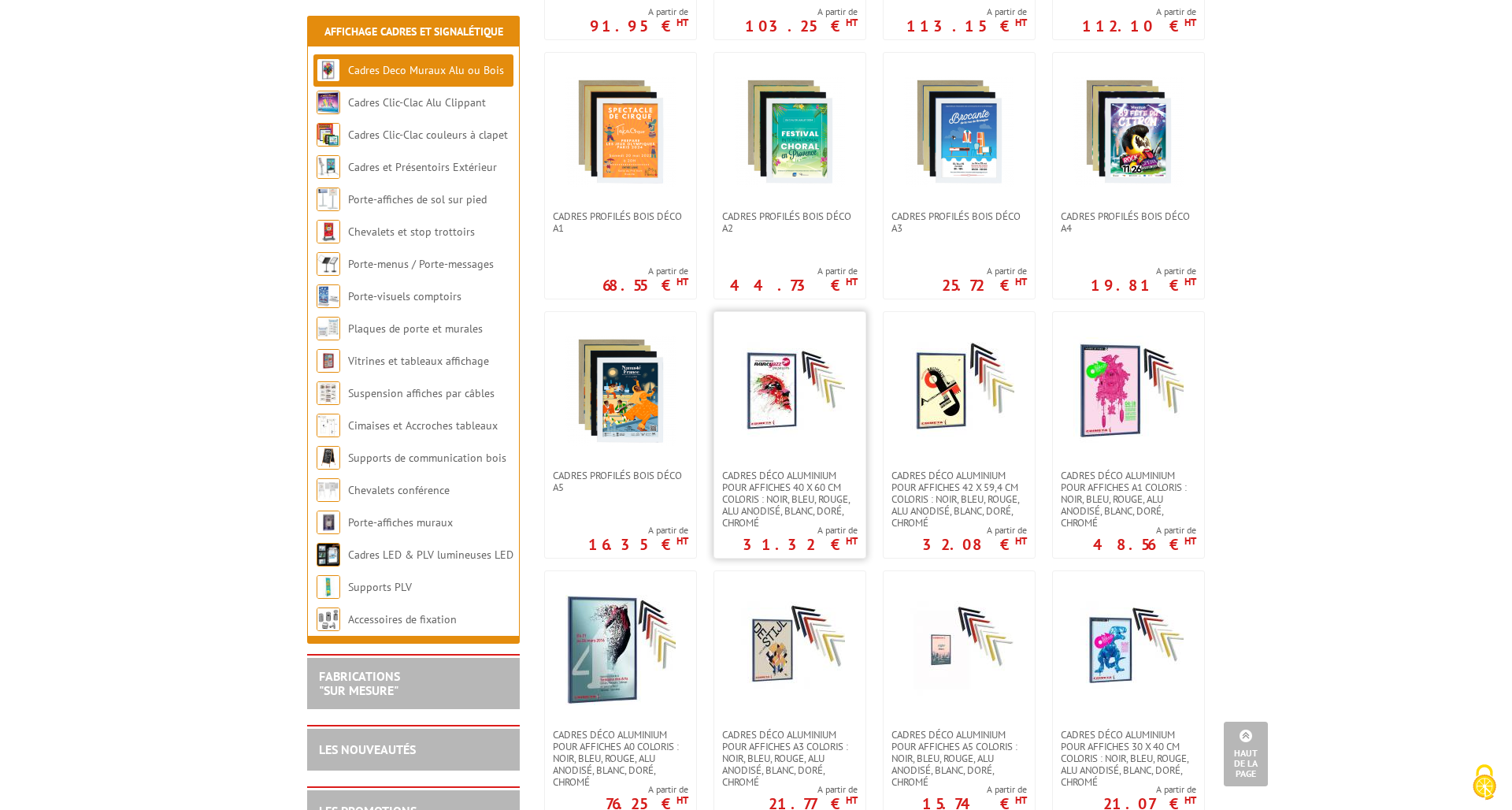
scroll to position [1144, 0]
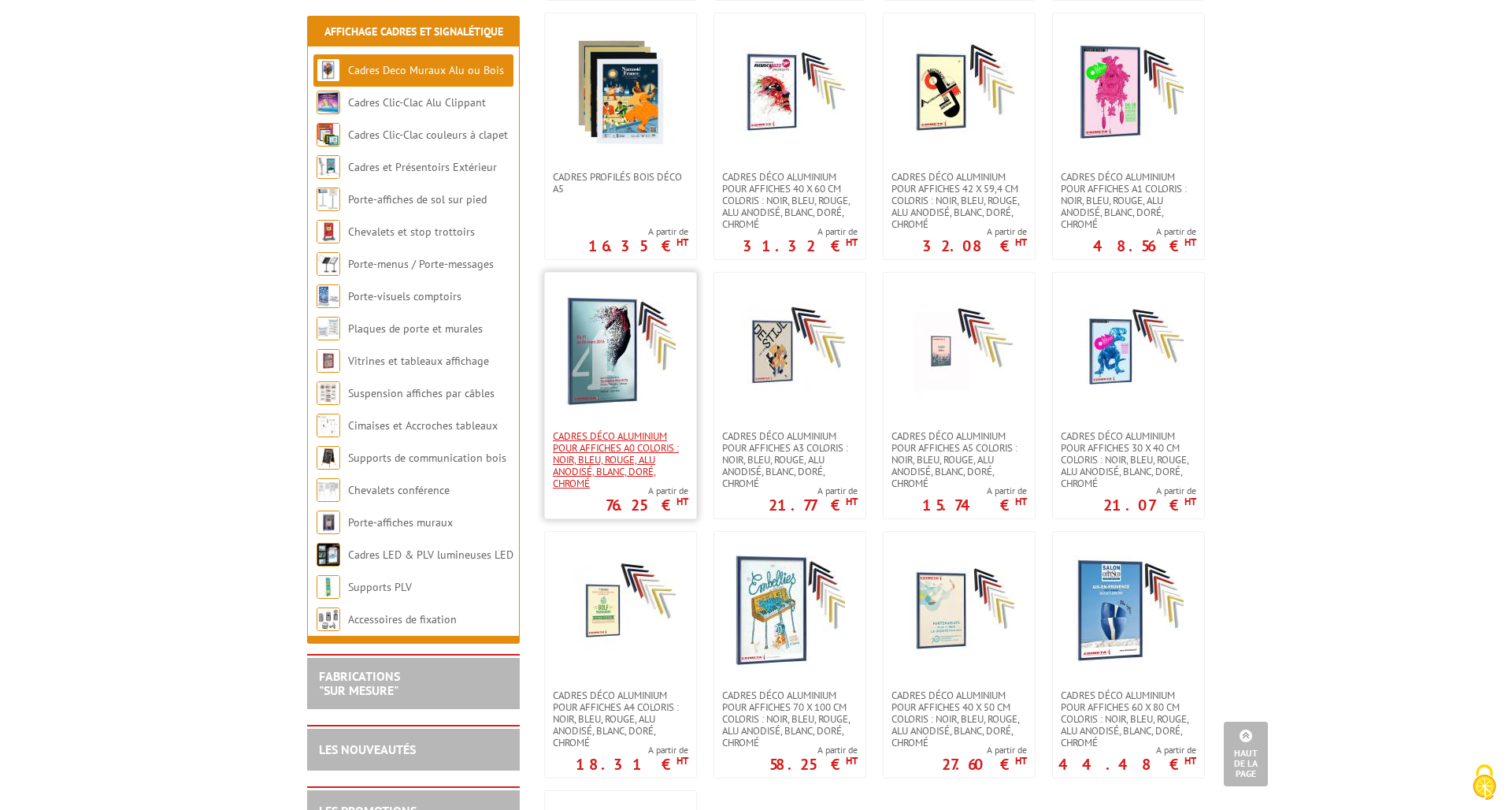
click at [583, 452] on span "Cadres déco aluminium pour affiches A0 Coloris : Noir, bleu, rouge, alu anodisé…" at bounding box center [620, 459] width 135 height 59
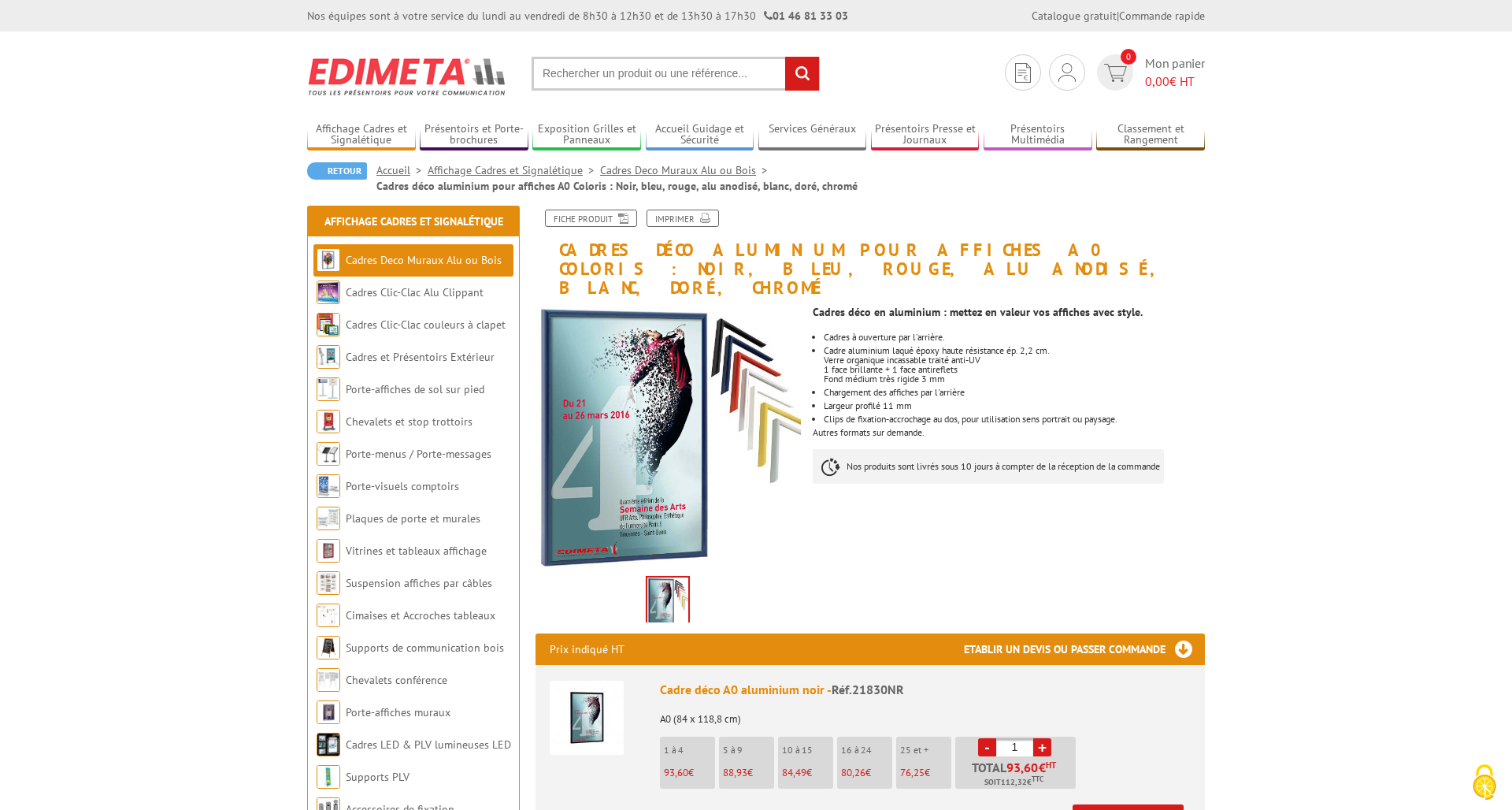
click at [665, 591] on img at bounding box center [668, 601] width 41 height 49
click at [366, 355] on link "Cadres et Présentoirs Extérieur" at bounding box center [421, 356] width 149 height 14
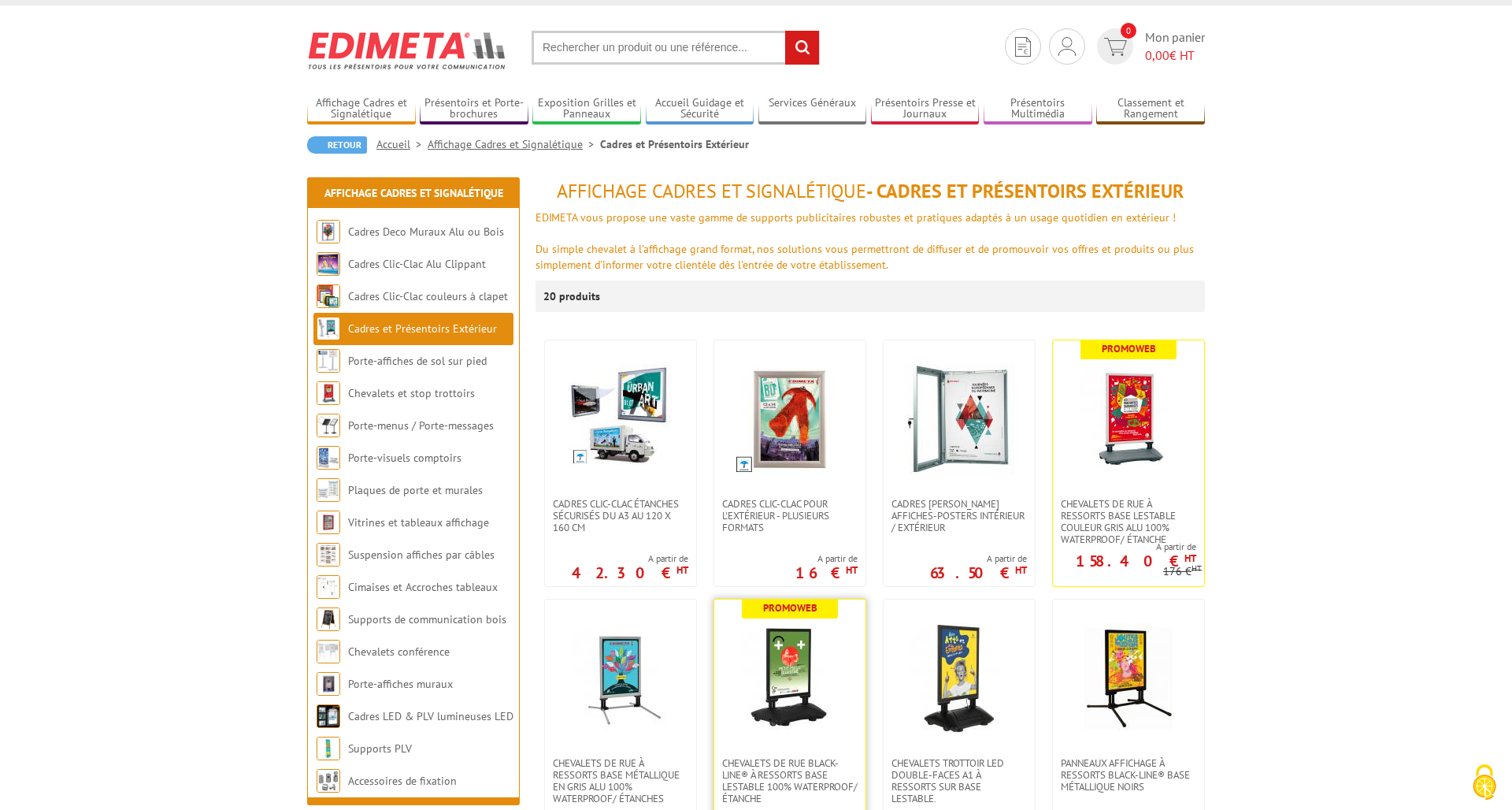
scroll to position [74, 0]
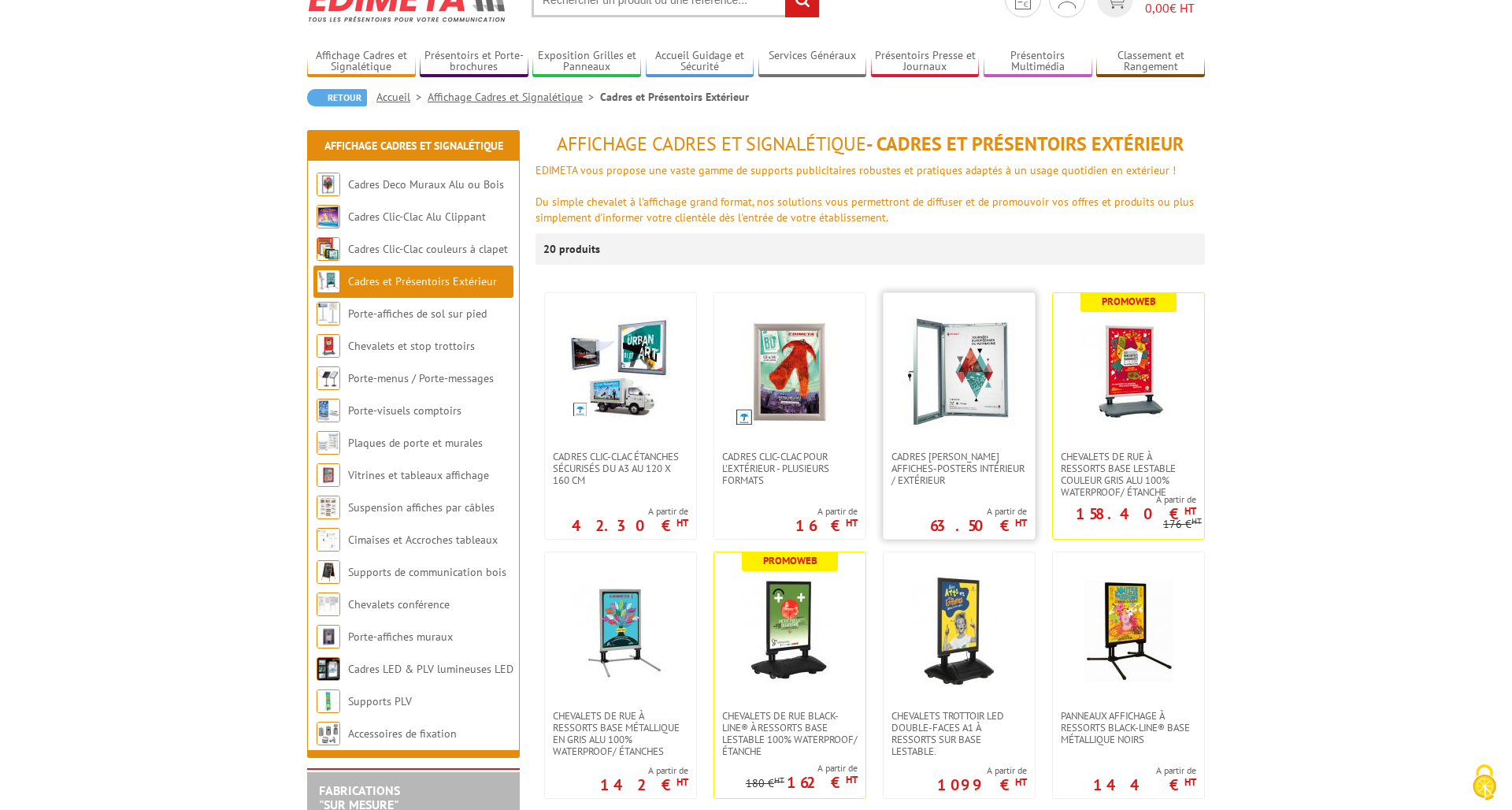
click at [978, 387] on img at bounding box center [960, 372] width 110 height 110
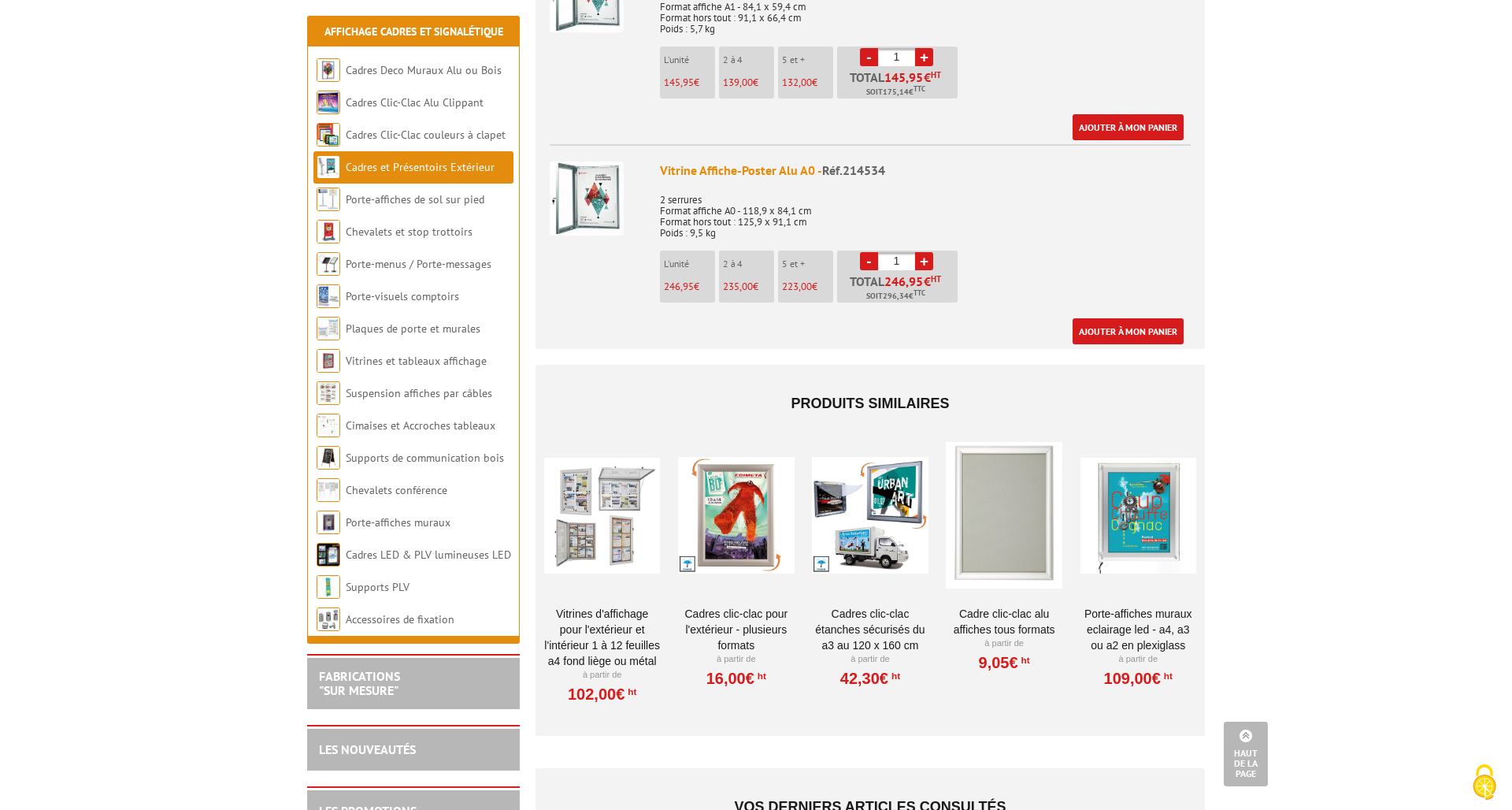
scroll to position [1314, 0]
click at [1114, 604] on link "Porte-Affiches Muraux Eclairage LED - A4, A3 ou A2 en plexiglass" at bounding box center [1138, 627] width 116 height 47
